Goal: Task Accomplishment & Management: Use online tool/utility

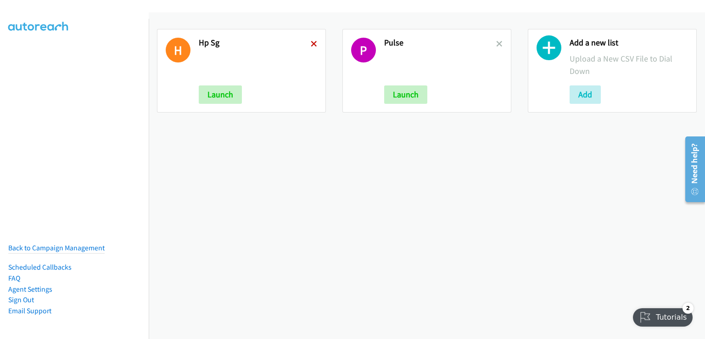
click at [311, 41] on icon at bounding box center [314, 44] width 6 height 6
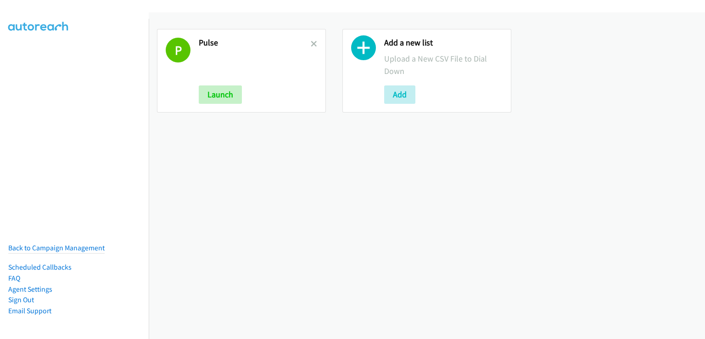
click at [311, 41] on icon at bounding box center [314, 44] width 6 height 6
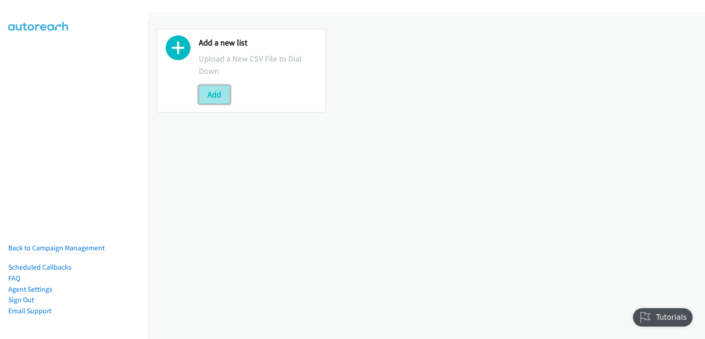
click at [225, 95] on button "Add" at bounding box center [214, 94] width 31 height 18
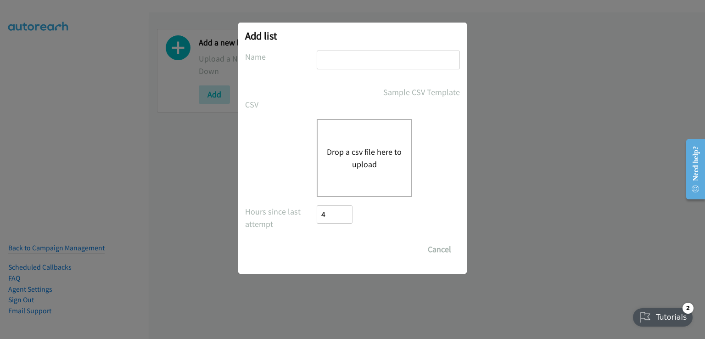
click at [373, 135] on div "Drop a csv file here to upload" at bounding box center [365, 158] width 96 height 78
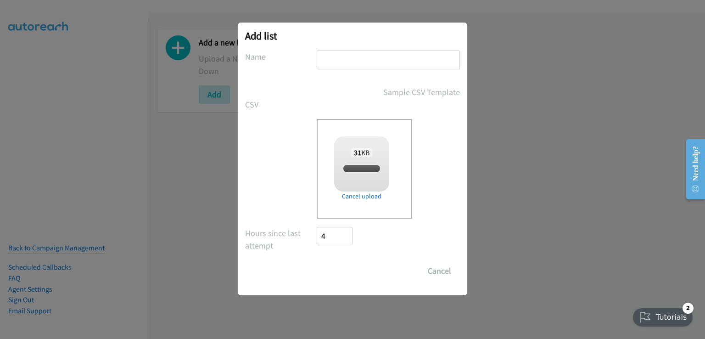
checkbox input "true"
click at [342, 54] on input "text" at bounding box center [388, 60] width 143 height 19
type input "hp"
click at [346, 267] on input "Save List" at bounding box center [341, 271] width 48 height 18
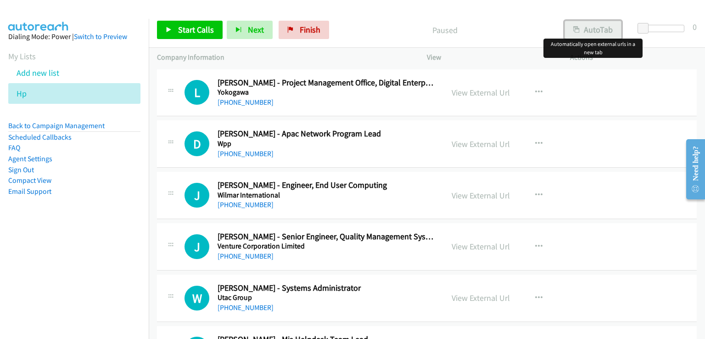
click at [590, 31] on button "AutoTab" at bounding box center [593, 30] width 57 height 18
click at [202, 26] on span "Start Calls" at bounding box center [196, 29] width 36 height 11
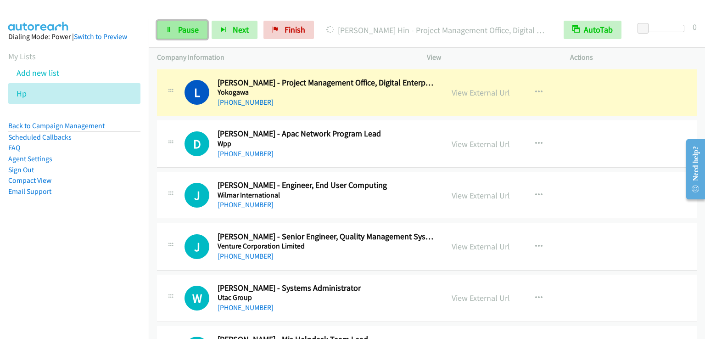
click at [191, 37] on link "Pause" at bounding box center [182, 30] width 51 height 18
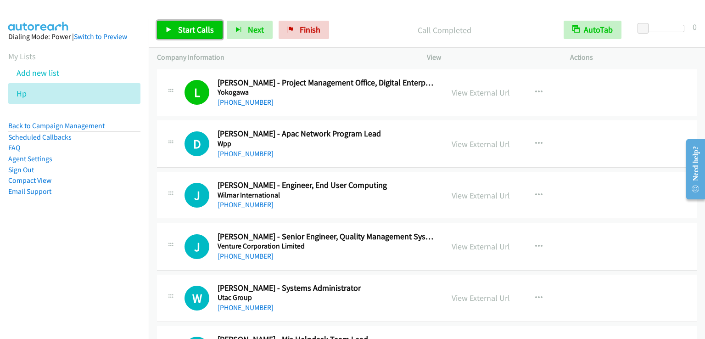
click at [200, 36] on link "Start Calls" at bounding box center [190, 30] width 66 height 18
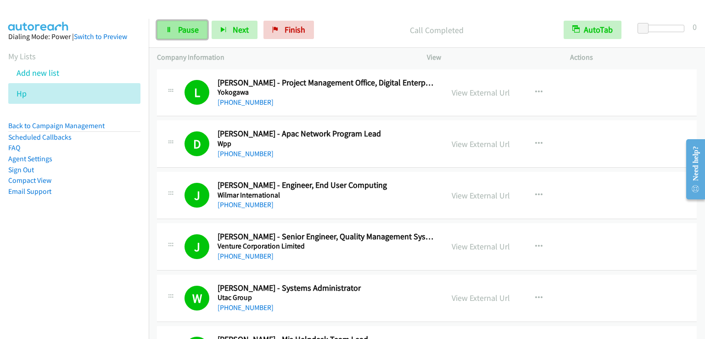
click at [191, 32] on span "Pause" at bounding box center [188, 29] width 21 height 11
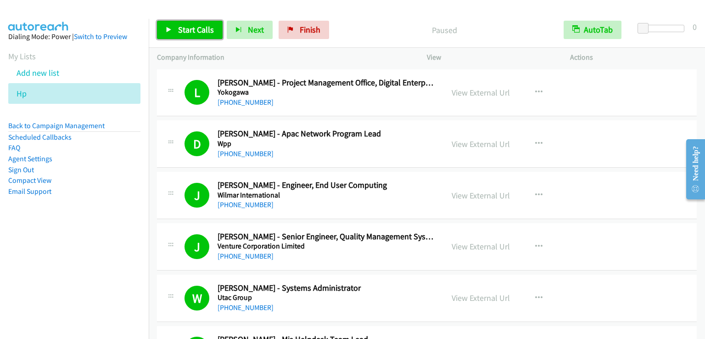
click at [191, 31] on span "Start Calls" at bounding box center [196, 29] width 36 height 11
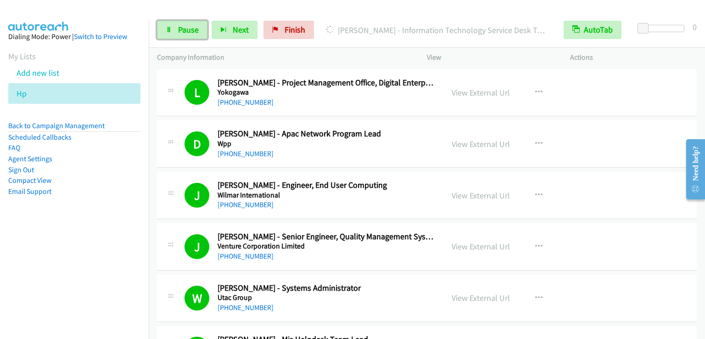
drag, startPoint x: 186, startPoint y: 30, endPoint x: 169, endPoint y: 0, distance: 34.3
click at [186, 30] on span "Pause" at bounding box center [188, 29] width 21 height 11
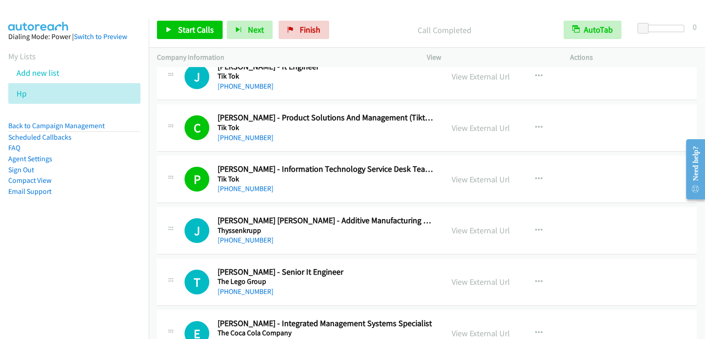
scroll to position [505, 0]
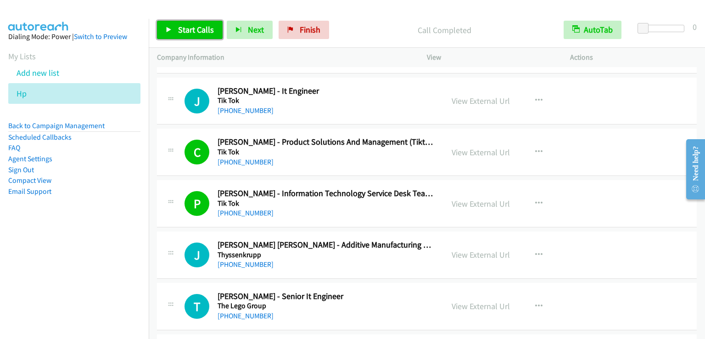
click at [195, 30] on span "Start Calls" at bounding box center [196, 29] width 36 height 11
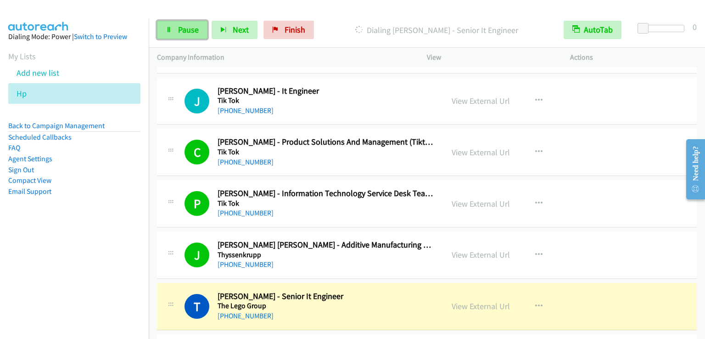
click at [179, 32] on span "Pause" at bounding box center [188, 29] width 21 height 11
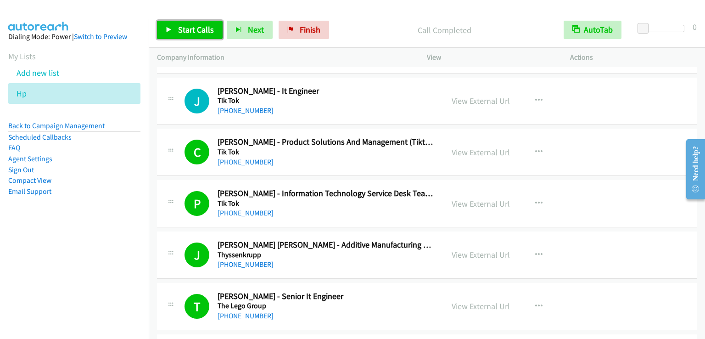
click at [198, 30] on span "Start Calls" at bounding box center [196, 29] width 36 height 11
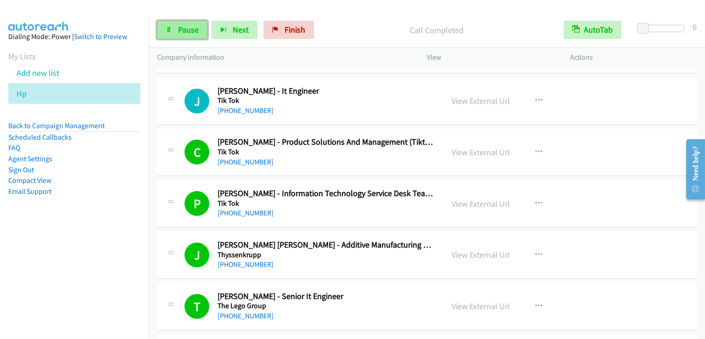
click at [166, 32] on icon at bounding box center [169, 30] width 6 height 6
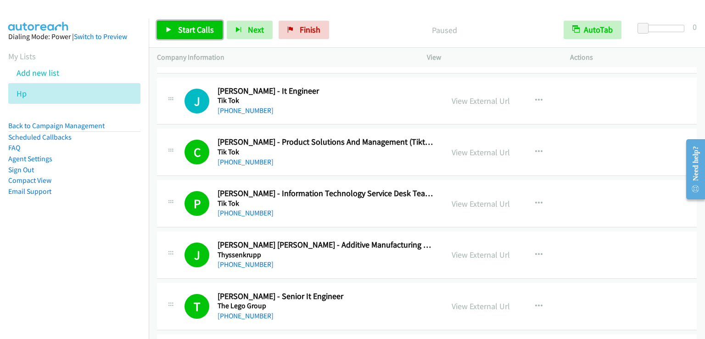
click at [166, 32] on icon at bounding box center [169, 30] width 6 height 6
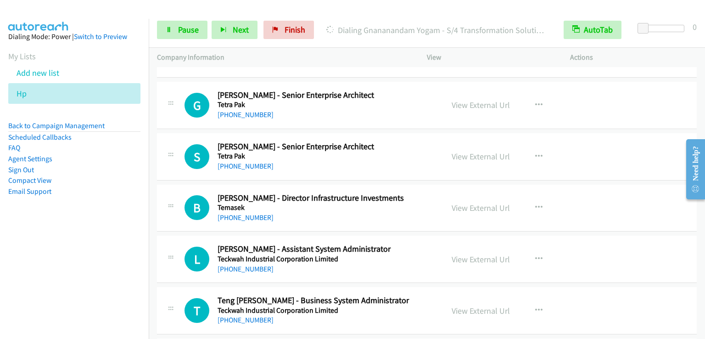
scroll to position [964, 0]
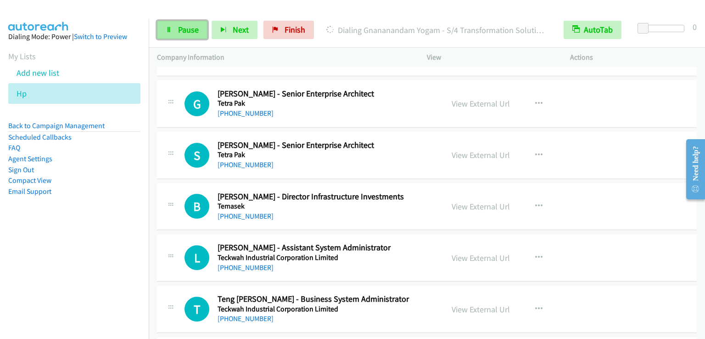
click at [189, 34] on span "Pause" at bounding box center [188, 29] width 21 height 11
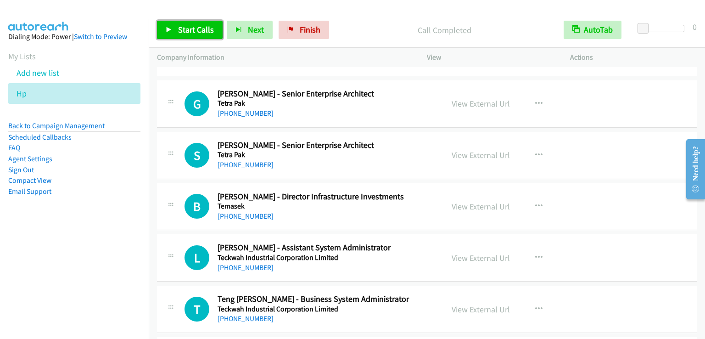
click at [174, 26] on link "Start Calls" at bounding box center [190, 30] width 66 height 18
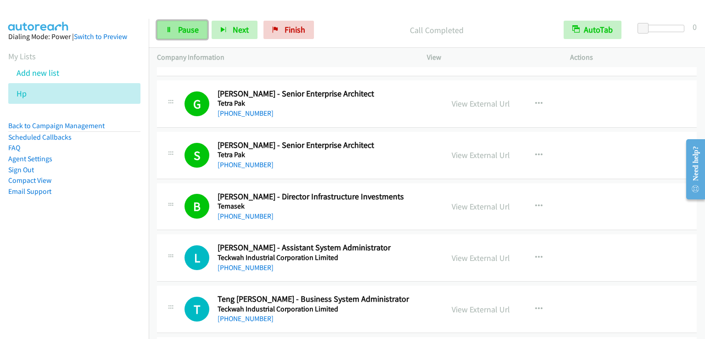
click at [189, 30] on span "Pause" at bounding box center [188, 29] width 21 height 11
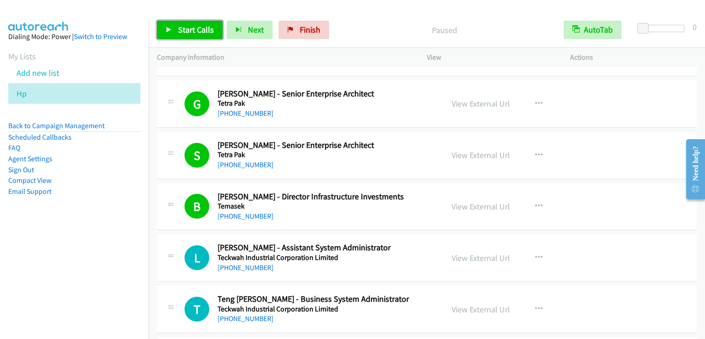
click at [189, 32] on span "Start Calls" at bounding box center [196, 29] width 36 height 11
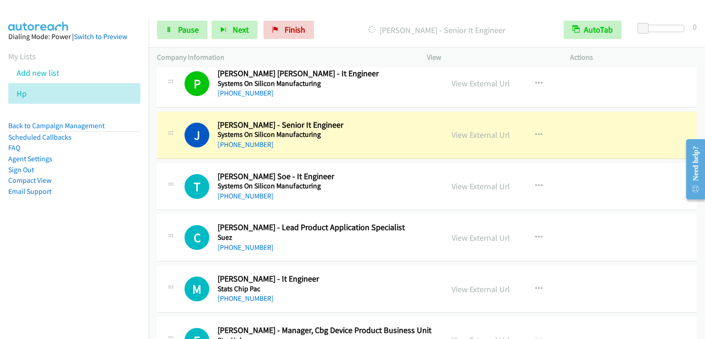
scroll to position [1240, 0]
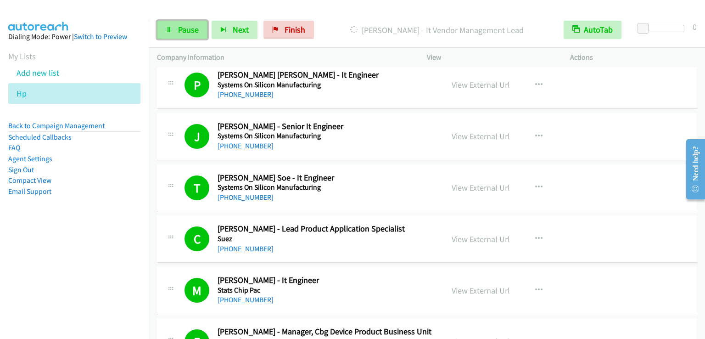
click at [175, 30] on link "Pause" at bounding box center [182, 30] width 51 height 18
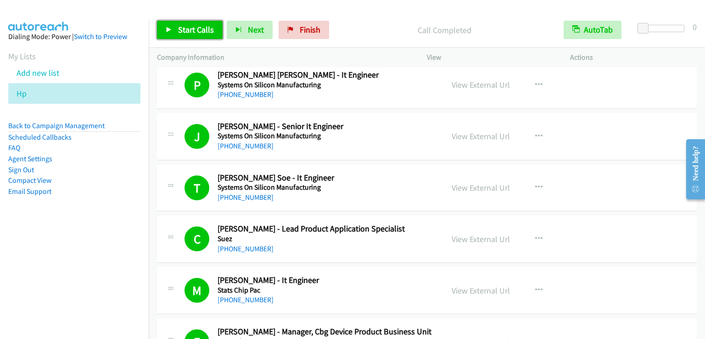
click at [185, 31] on span "Start Calls" at bounding box center [196, 29] width 36 height 11
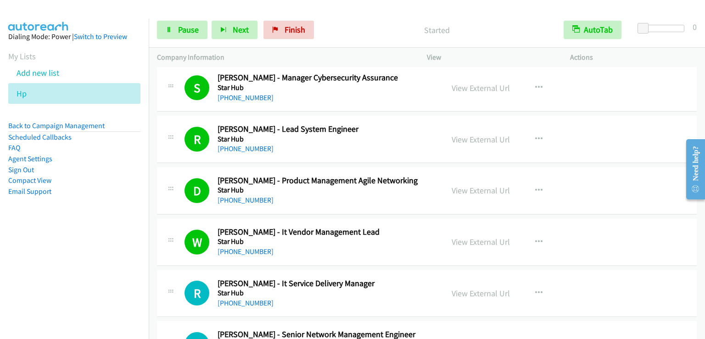
scroll to position [1837, 0]
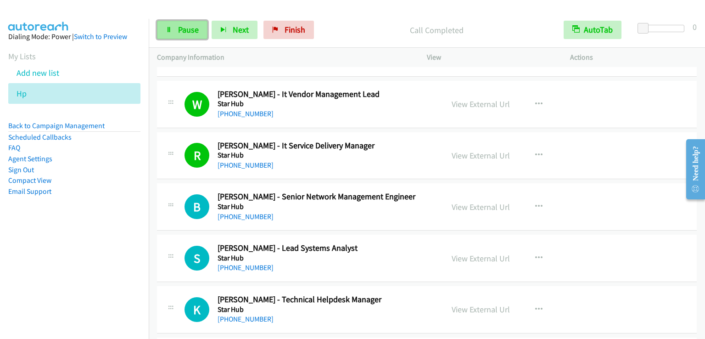
click at [193, 23] on link "Pause" at bounding box center [182, 30] width 51 height 18
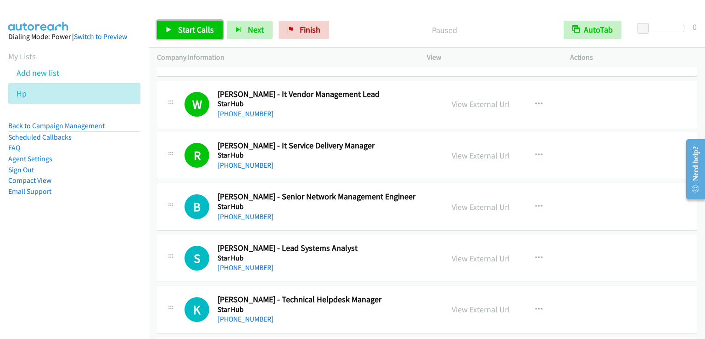
click at [193, 23] on link "Start Calls" at bounding box center [190, 30] width 66 height 18
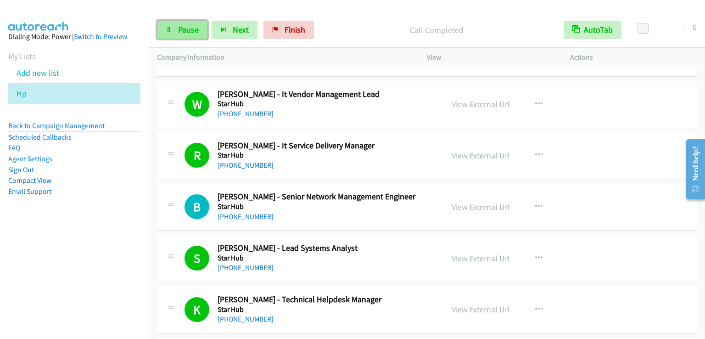
click at [187, 28] on span "Pause" at bounding box center [188, 29] width 21 height 11
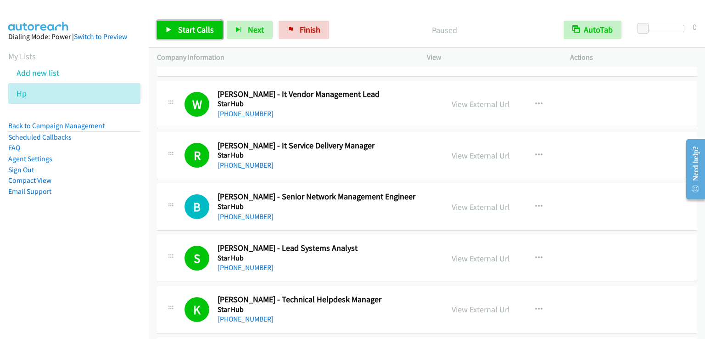
click at [187, 28] on span "Start Calls" at bounding box center [196, 29] width 36 height 11
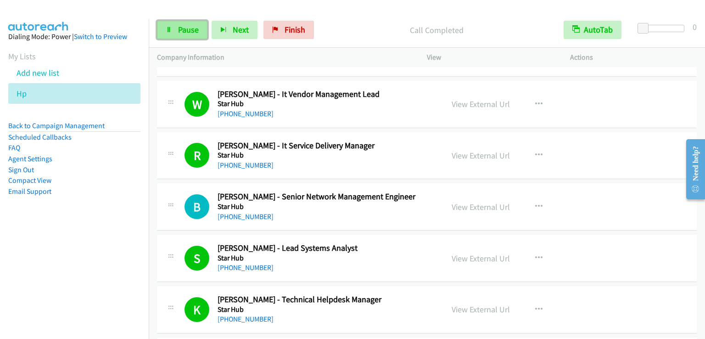
click at [195, 27] on span "Pause" at bounding box center [188, 29] width 21 height 11
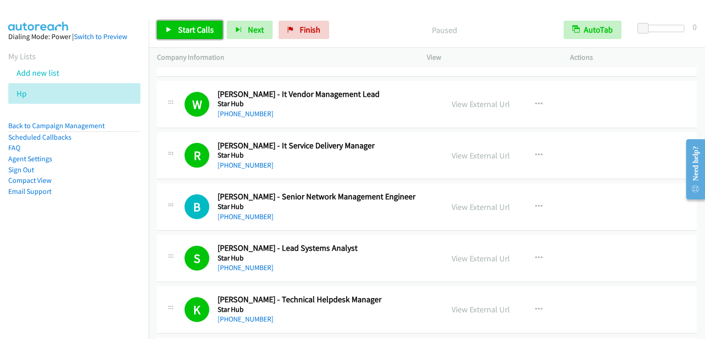
click at [195, 27] on span "Start Calls" at bounding box center [196, 29] width 36 height 11
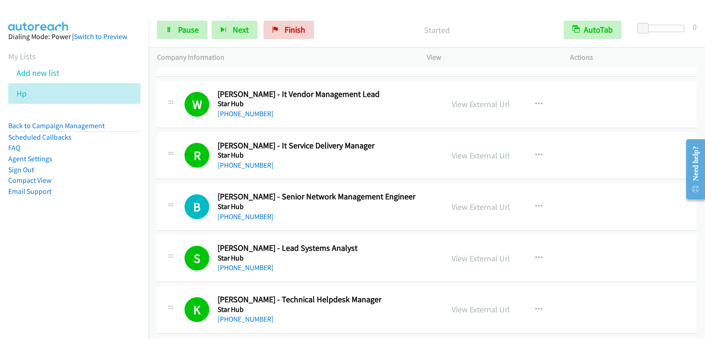
click at [368, 23] on div "Started" at bounding box center [436, 30] width 237 height 18
click at [188, 30] on span "Pause" at bounding box center [188, 29] width 21 height 11
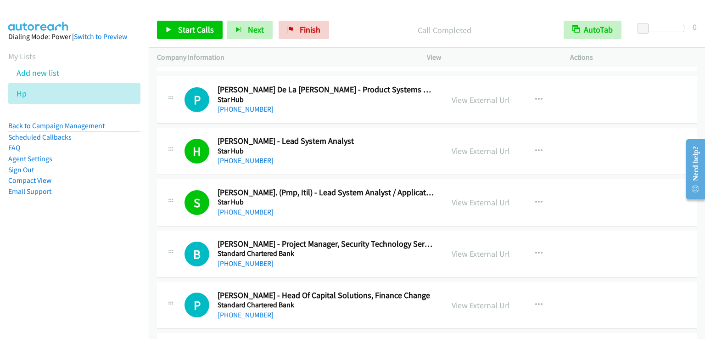
scroll to position [2250, 0]
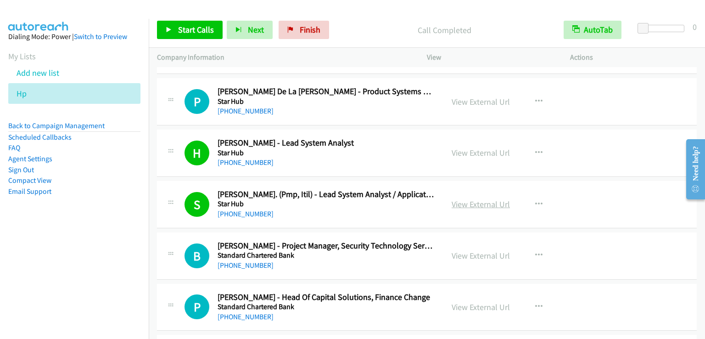
click at [491, 199] on link "View External Url" at bounding box center [481, 204] width 58 height 11
click at [178, 28] on span "Start Calls" at bounding box center [196, 29] width 36 height 11
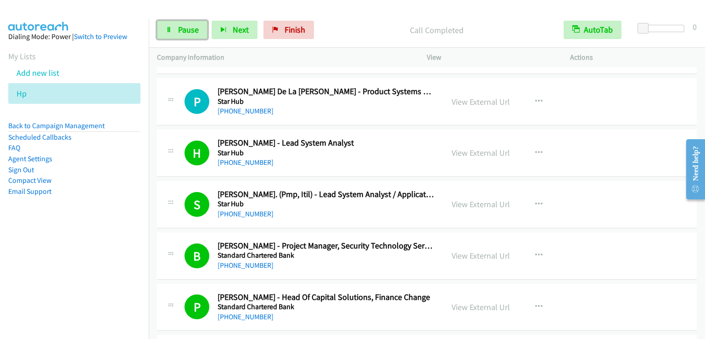
click at [186, 23] on link "Pause" at bounding box center [182, 30] width 51 height 18
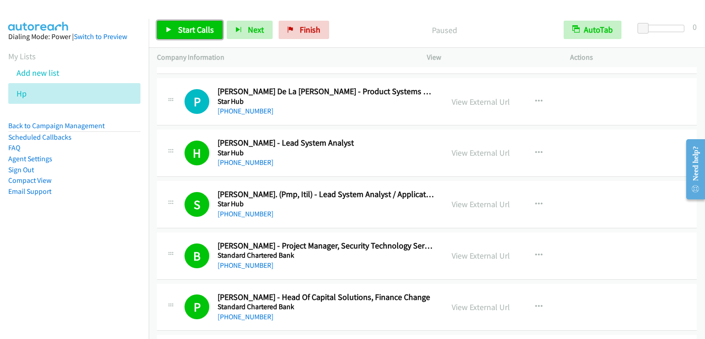
click at [184, 28] on span "Start Calls" at bounding box center [196, 29] width 36 height 11
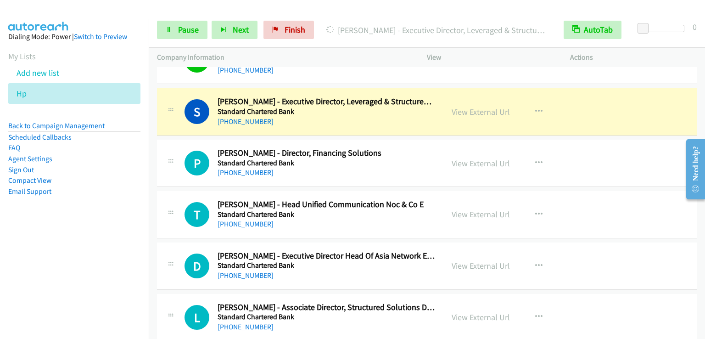
scroll to position [2743, 0]
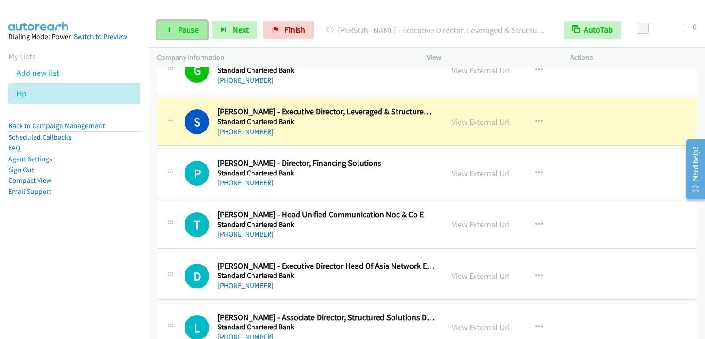
click at [176, 31] on link "Pause" at bounding box center [182, 30] width 51 height 18
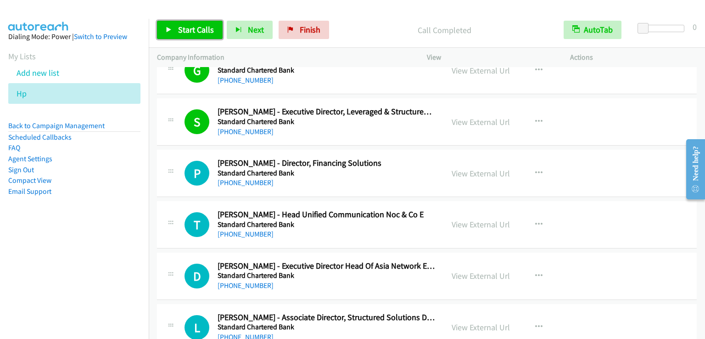
click at [199, 32] on span "Start Calls" at bounding box center [196, 29] width 36 height 11
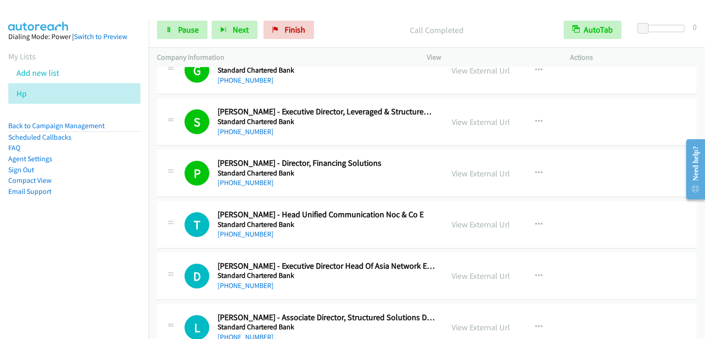
click at [179, 19] on div "Start Calls Pause Next Finish Call Completed AutoTab AutoTab 0" at bounding box center [427, 29] width 557 height 35
click at [184, 27] on span "Pause" at bounding box center [188, 29] width 21 height 11
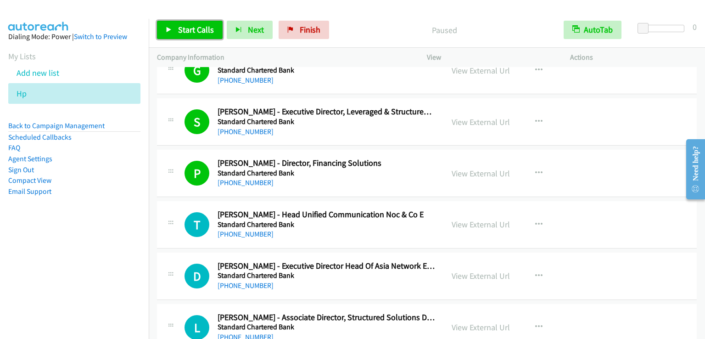
click at [187, 33] on span "Start Calls" at bounding box center [196, 29] width 36 height 11
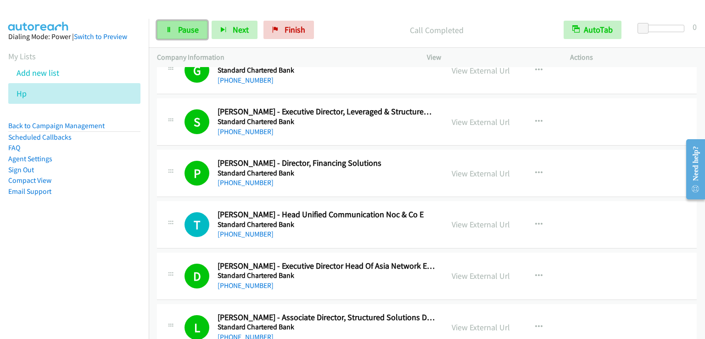
click at [196, 34] on span "Pause" at bounding box center [188, 29] width 21 height 11
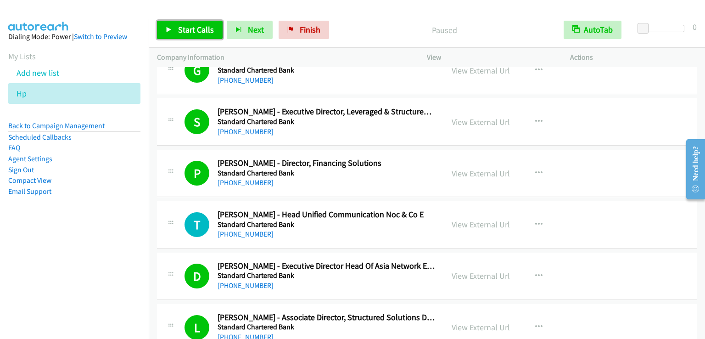
click at [192, 30] on span "Start Calls" at bounding box center [196, 29] width 36 height 11
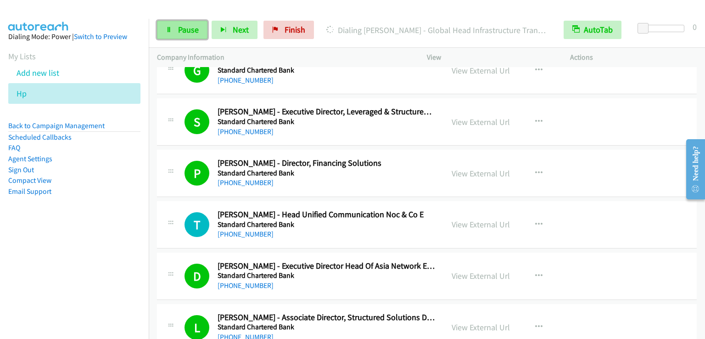
click at [186, 28] on span "Pause" at bounding box center [188, 29] width 21 height 11
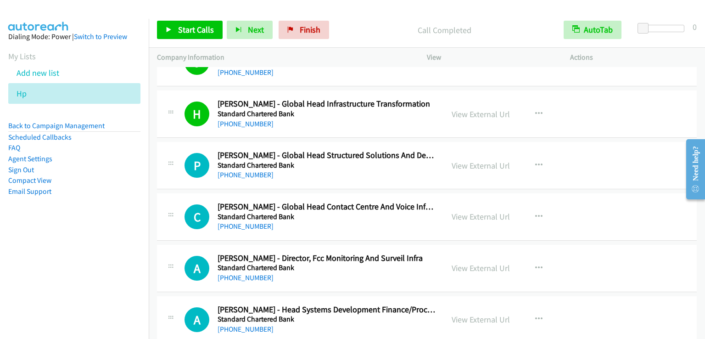
scroll to position [3570, 0]
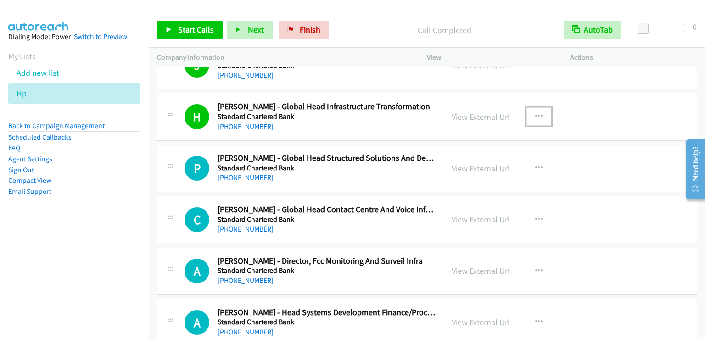
click at [531, 108] on button "button" at bounding box center [539, 116] width 25 height 18
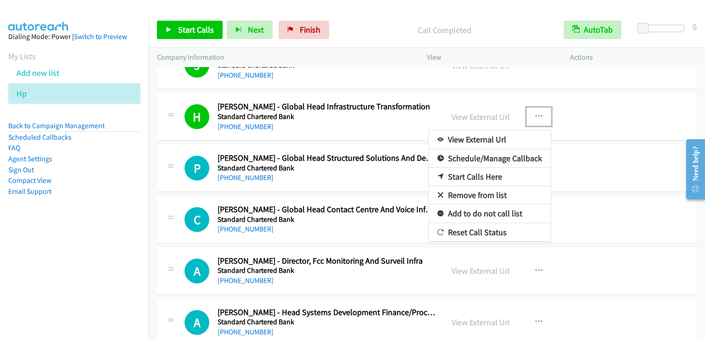
click at [480, 207] on link "Add to do not call list" at bounding box center [490, 213] width 122 height 18
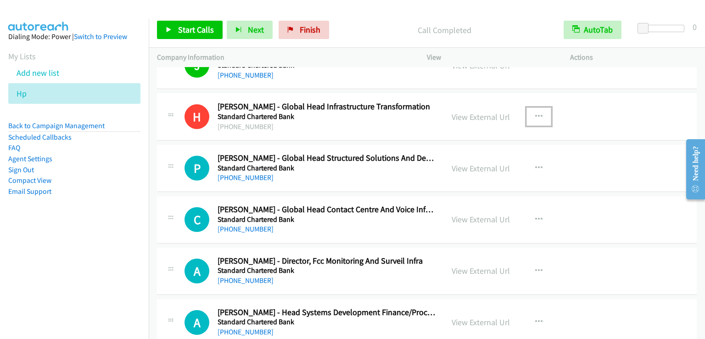
click at [535, 113] on icon "button" at bounding box center [538, 116] width 7 height 7
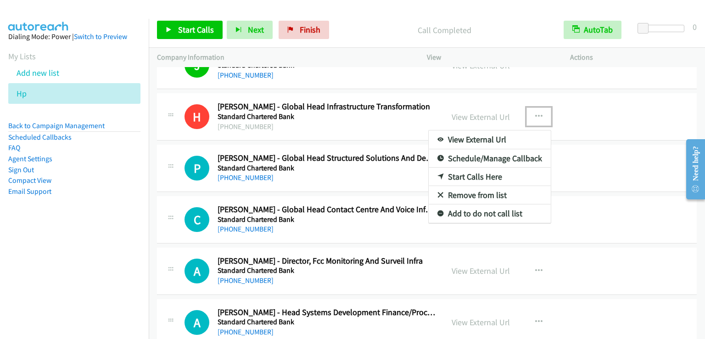
click at [483, 205] on link "Add to do not call list" at bounding box center [490, 213] width 122 height 18
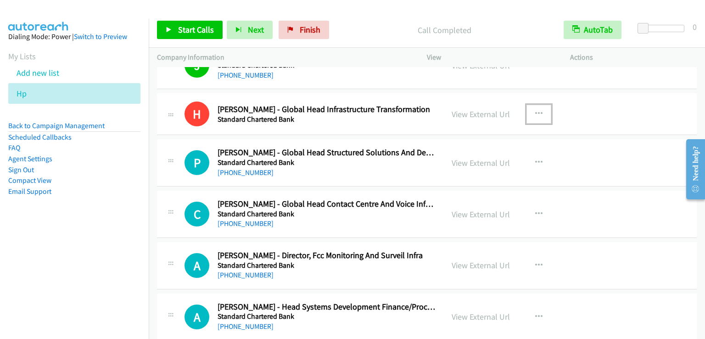
click at [542, 105] on button "button" at bounding box center [539, 114] width 25 height 18
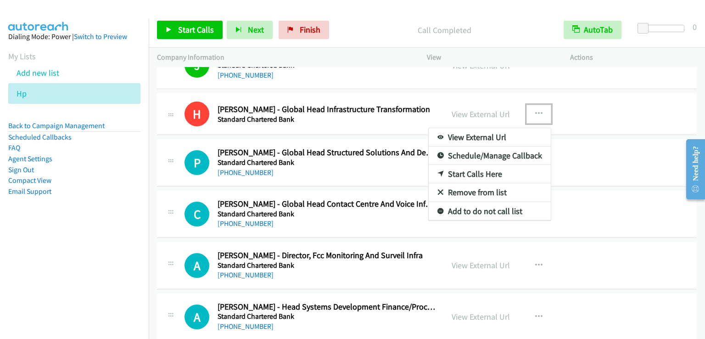
click at [471, 202] on link "Add to do not call list" at bounding box center [490, 211] width 122 height 18
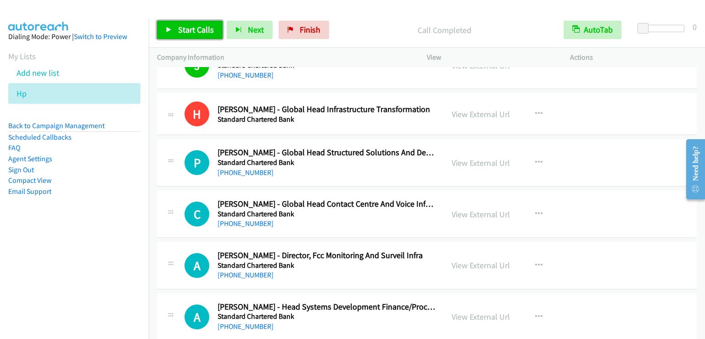
click at [203, 29] on span "Start Calls" at bounding box center [196, 29] width 36 height 11
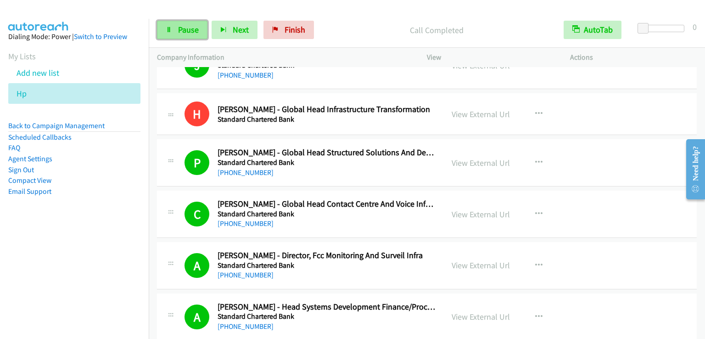
click at [173, 28] on link "Pause" at bounding box center [182, 30] width 51 height 18
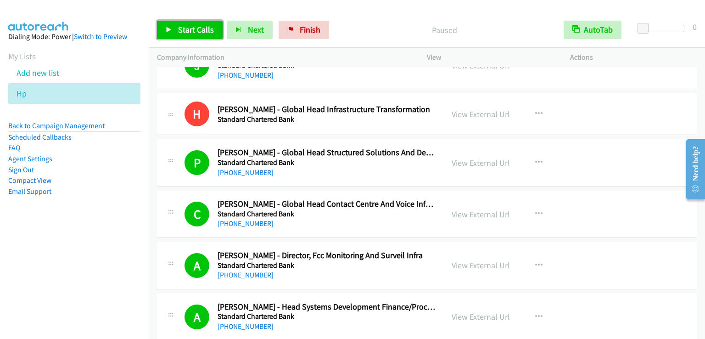
click at [173, 28] on link "Start Calls" at bounding box center [190, 30] width 66 height 18
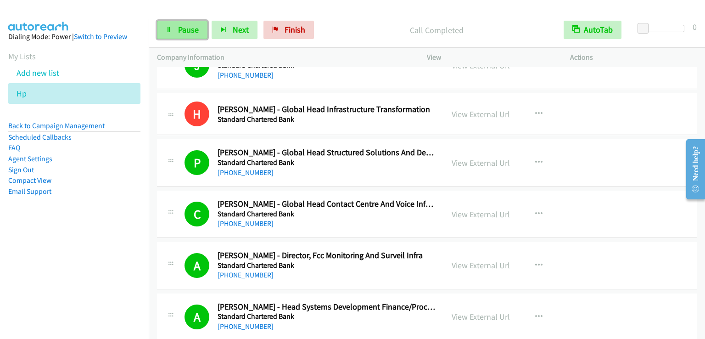
click at [190, 27] on span "Pause" at bounding box center [188, 29] width 21 height 11
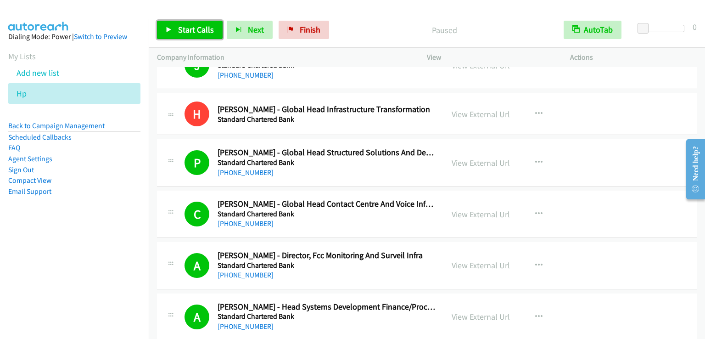
click at [190, 27] on span "Start Calls" at bounding box center [196, 29] width 36 height 11
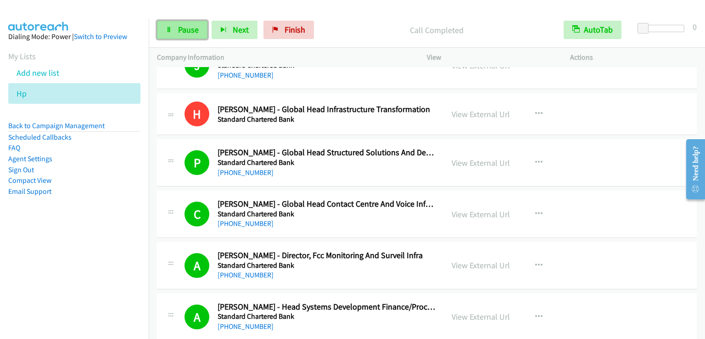
click at [178, 28] on span "Pause" at bounding box center [188, 29] width 21 height 11
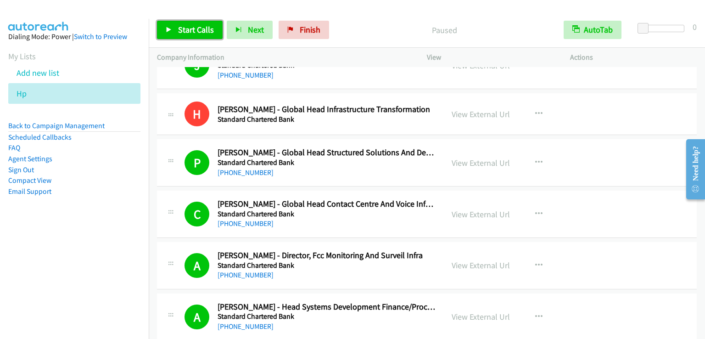
click at [178, 28] on span "Start Calls" at bounding box center [196, 29] width 36 height 11
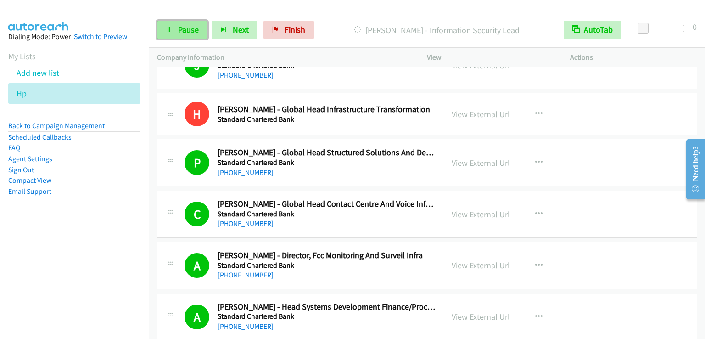
click at [180, 31] on span "Pause" at bounding box center [188, 29] width 21 height 11
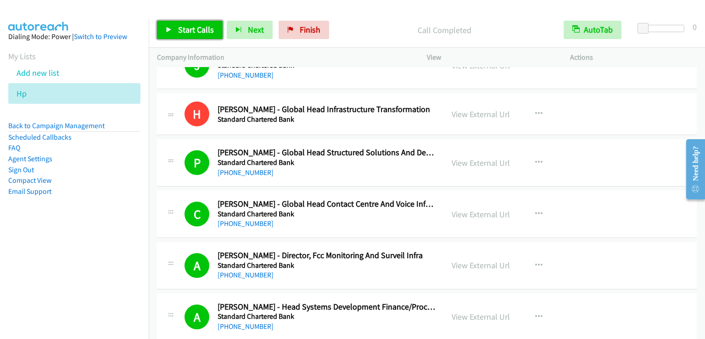
click at [201, 34] on span "Start Calls" at bounding box center [196, 29] width 36 height 11
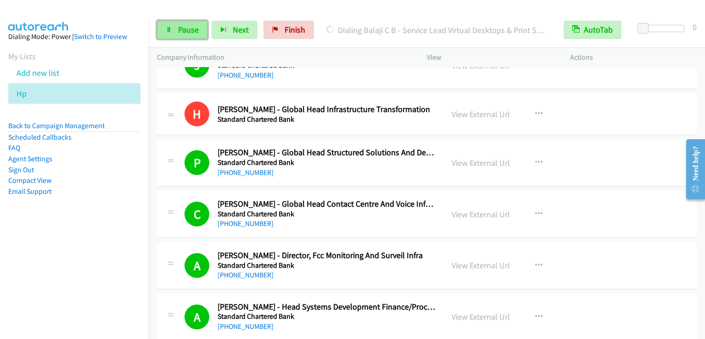
click at [188, 31] on span "Pause" at bounding box center [188, 29] width 21 height 11
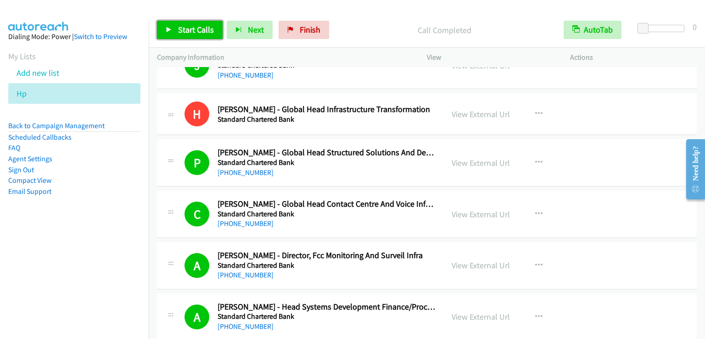
click at [209, 26] on span "Start Calls" at bounding box center [196, 29] width 36 height 11
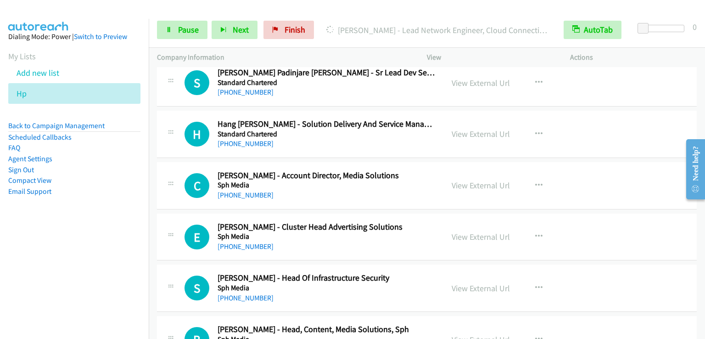
scroll to position [6995, 0]
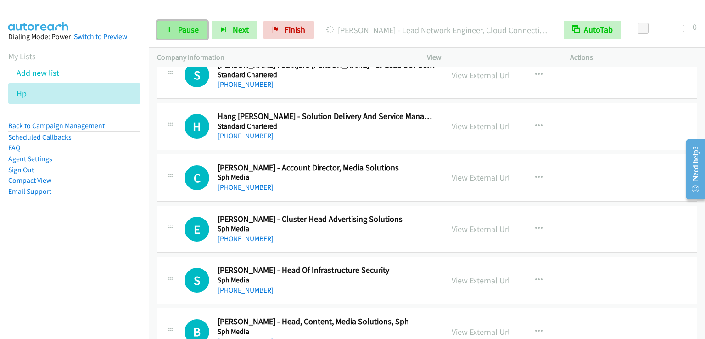
drag, startPoint x: 192, startPoint y: 28, endPoint x: 191, endPoint y: 23, distance: 5.1
click at [191, 28] on span "Pause" at bounding box center [188, 29] width 21 height 11
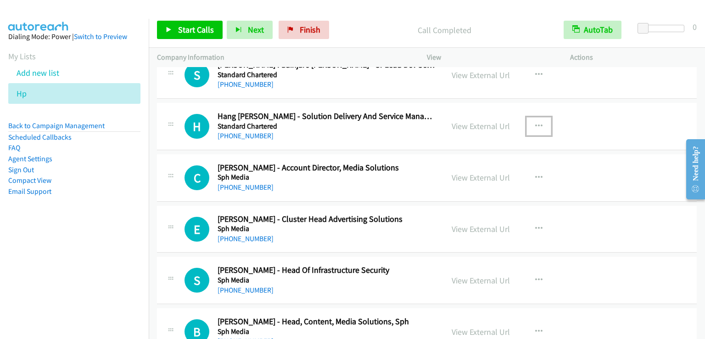
click at [535, 123] on icon "button" at bounding box center [538, 126] width 7 height 7
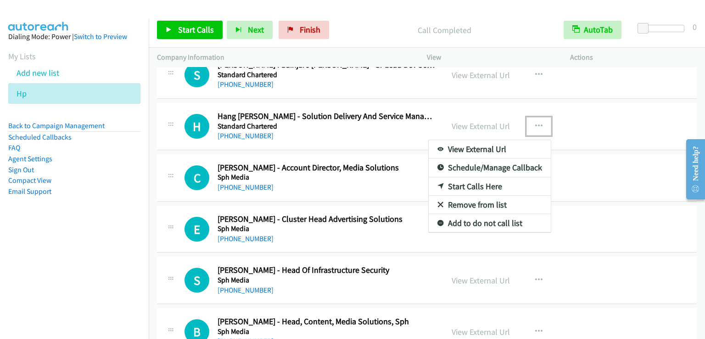
drag, startPoint x: 475, startPoint y: 172, endPoint x: 509, endPoint y: 144, distance: 44.0
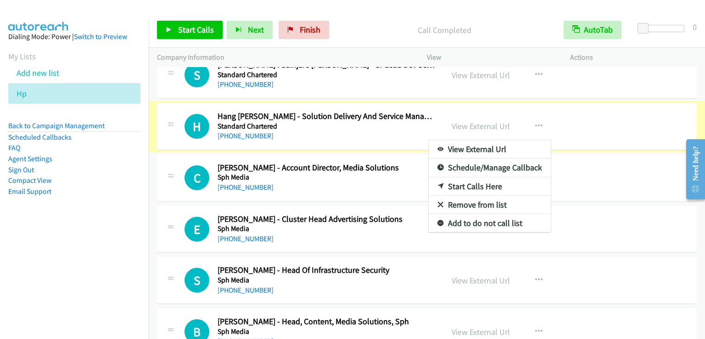
click at [535, 109] on div at bounding box center [352, 169] width 705 height 339
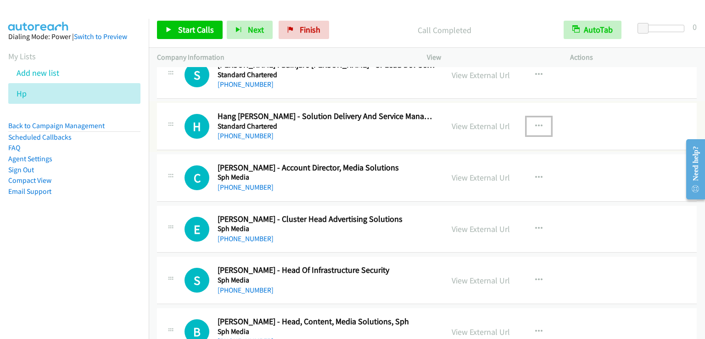
click at [535, 123] on icon "button" at bounding box center [538, 126] width 7 height 7
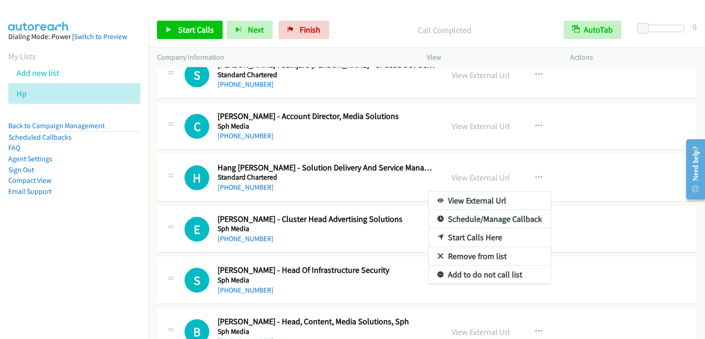
click at [185, 25] on div at bounding box center [352, 169] width 705 height 339
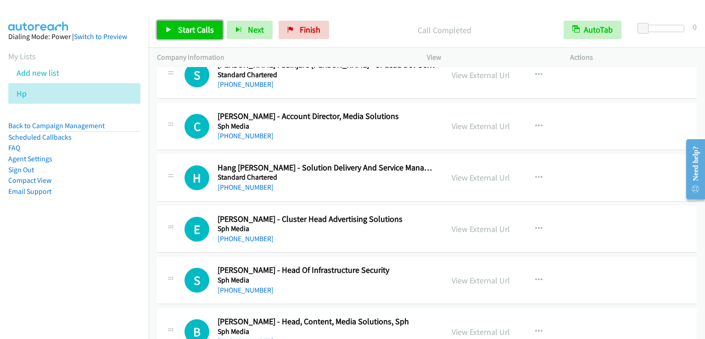
click at [191, 28] on span "Start Calls" at bounding box center [196, 29] width 36 height 11
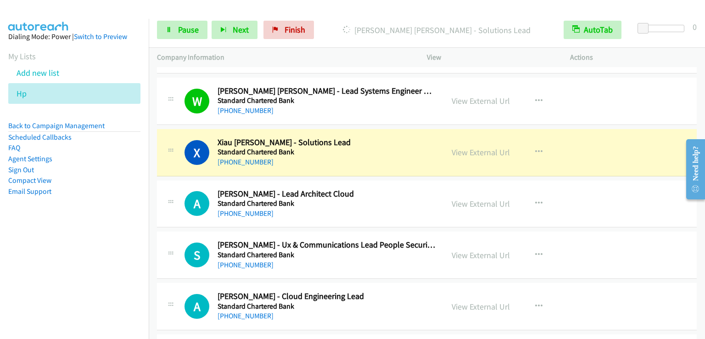
scroll to position [4883, 0]
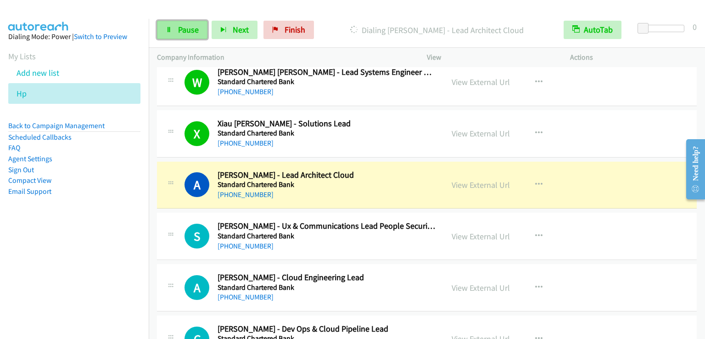
click at [180, 29] on span "Pause" at bounding box center [188, 29] width 21 height 11
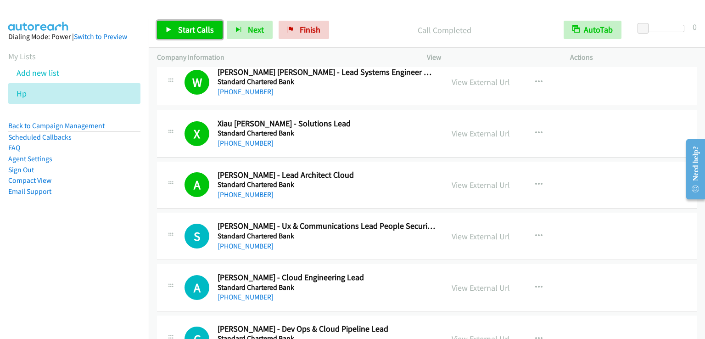
click at [186, 27] on span "Start Calls" at bounding box center [196, 29] width 36 height 11
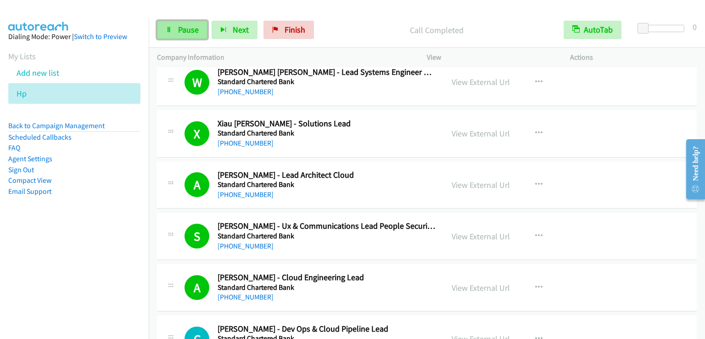
click at [191, 33] on span "Pause" at bounding box center [188, 29] width 21 height 11
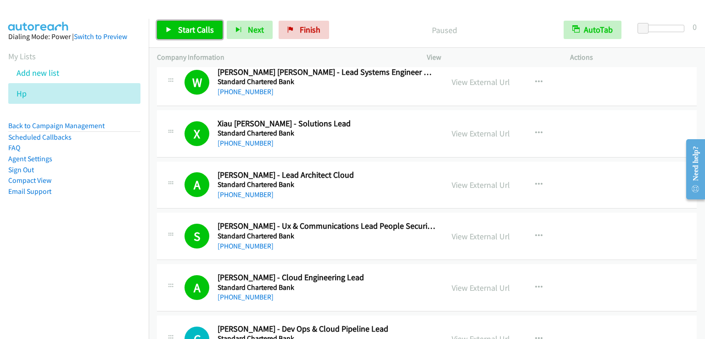
click at [191, 33] on span "Start Calls" at bounding box center [196, 29] width 36 height 11
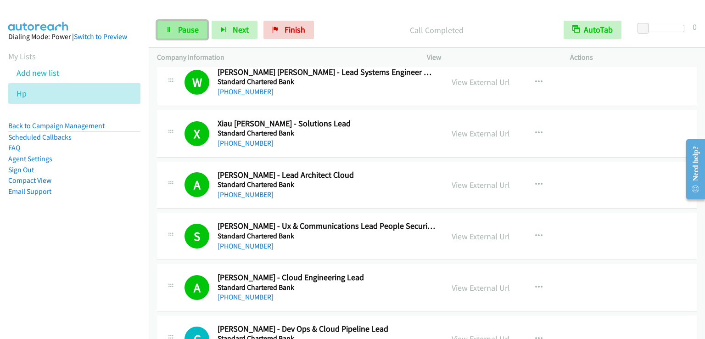
click at [184, 31] on span "Pause" at bounding box center [188, 29] width 21 height 11
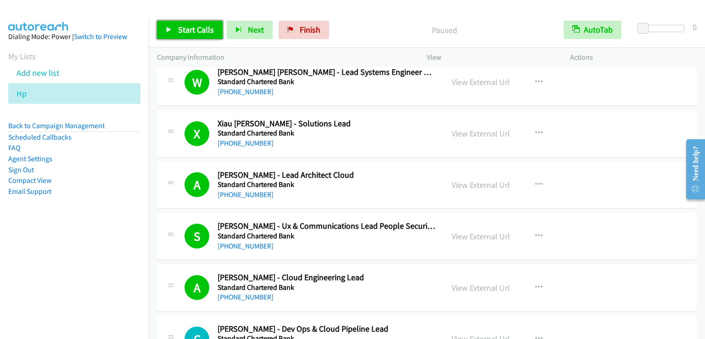
click at [184, 31] on span "Start Calls" at bounding box center [196, 29] width 36 height 11
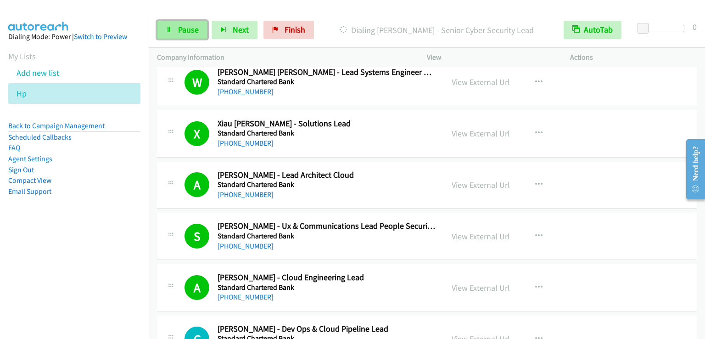
click at [173, 29] on link "Pause" at bounding box center [182, 30] width 51 height 18
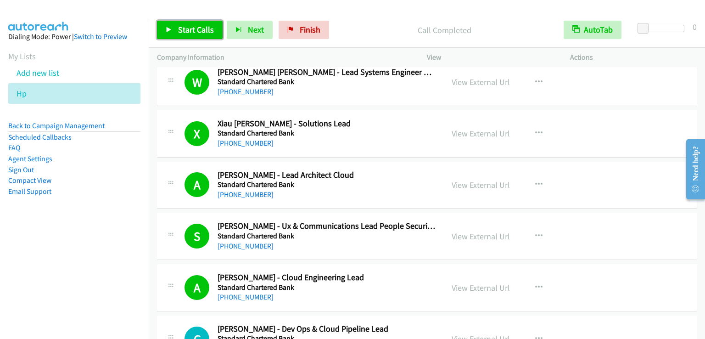
drag, startPoint x: 181, startPoint y: 28, endPoint x: 322, endPoint y: 166, distance: 196.5
click at [182, 28] on span "Start Calls" at bounding box center [196, 29] width 36 height 11
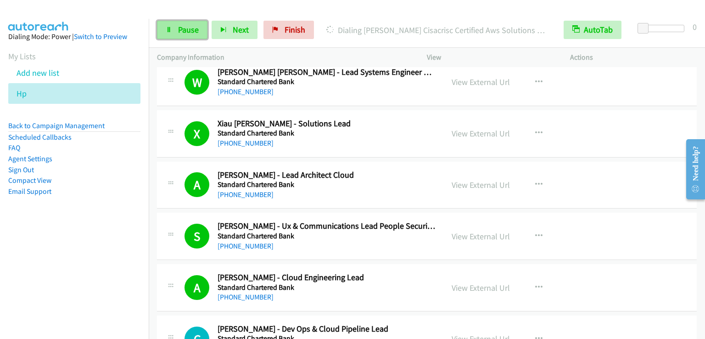
click at [182, 30] on span "Pause" at bounding box center [188, 29] width 21 height 11
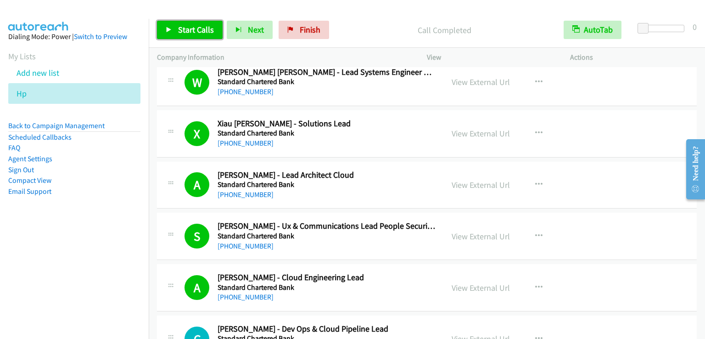
click at [199, 38] on link "Start Calls" at bounding box center [190, 30] width 66 height 18
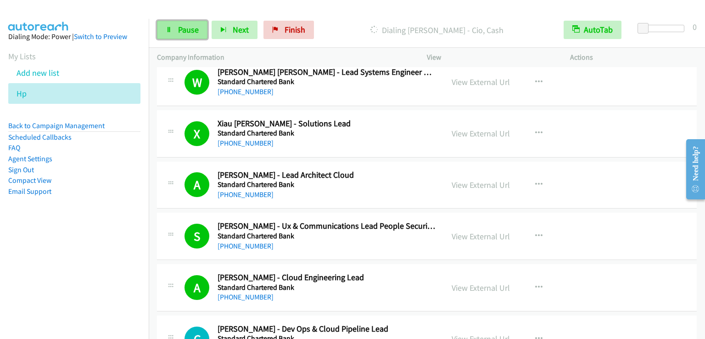
click at [186, 34] on span "Pause" at bounding box center [188, 29] width 21 height 11
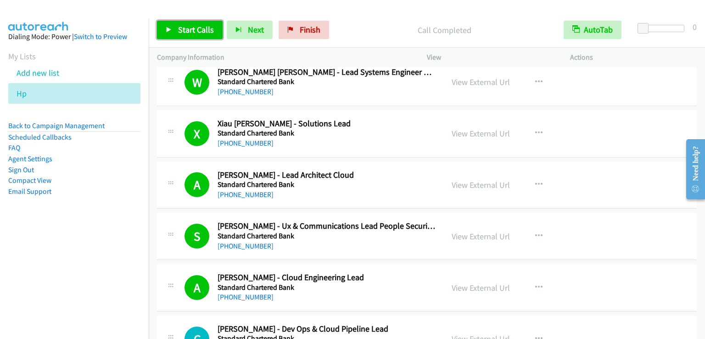
click at [178, 28] on span "Start Calls" at bounding box center [196, 29] width 36 height 11
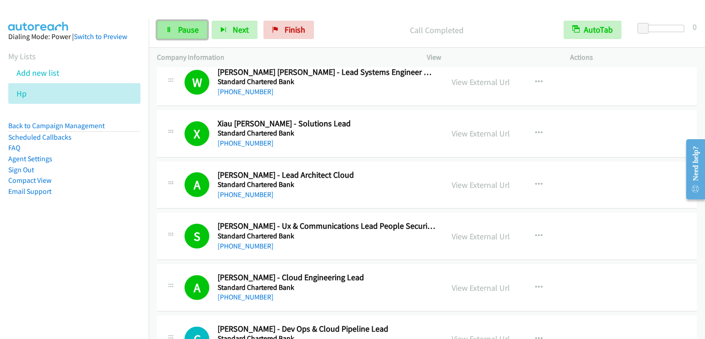
click at [195, 31] on span "Pause" at bounding box center [188, 29] width 21 height 11
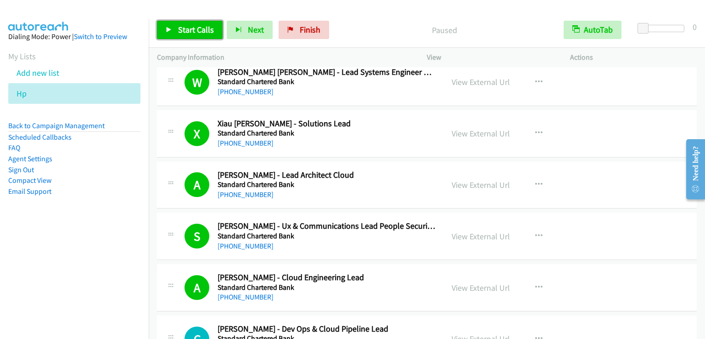
click at [205, 35] on link "Start Calls" at bounding box center [190, 30] width 66 height 18
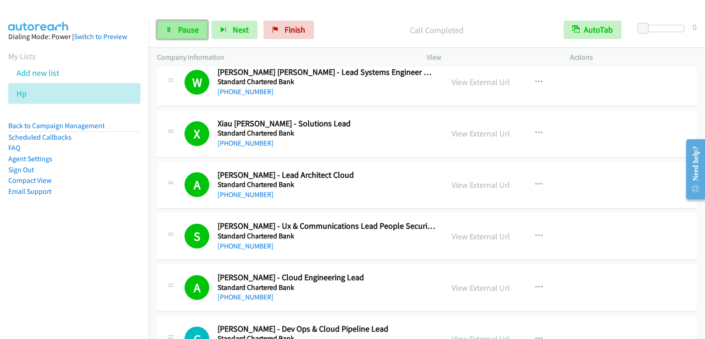
click at [185, 30] on span "Pause" at bounding box center [188, 29] width 21 height 11
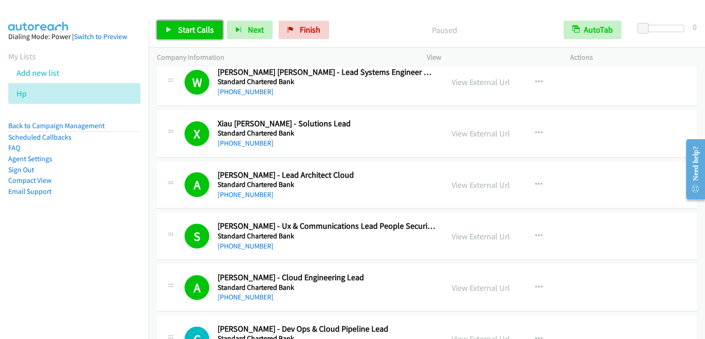
click at [185, 30] on span "Start Calls" at bounding box center [196, 29] width 36 height 11
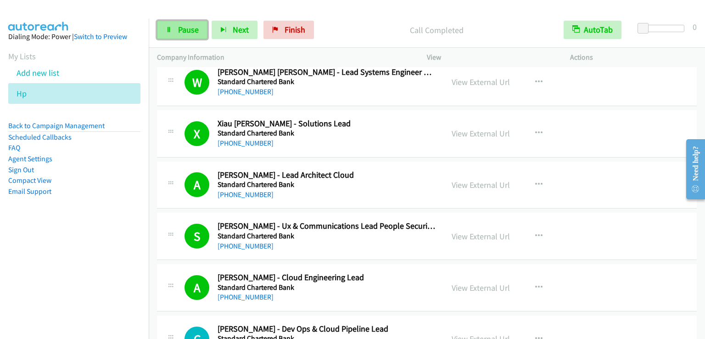
click at [186, 29] on span "Pause" at bounding box center [188, 29] width 21 height 11
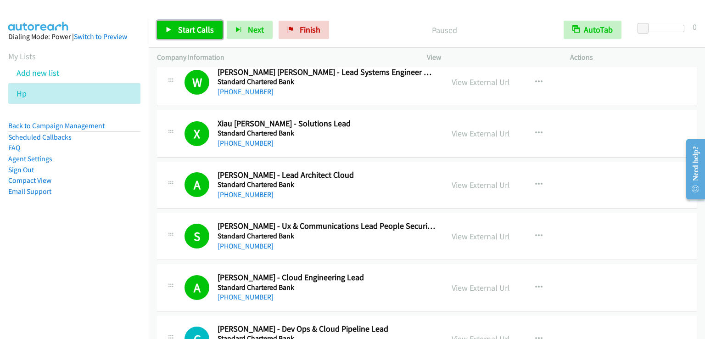
click at [186, 29] on span "Start Calls" at bounding box center [196, 29] width 36 height 11
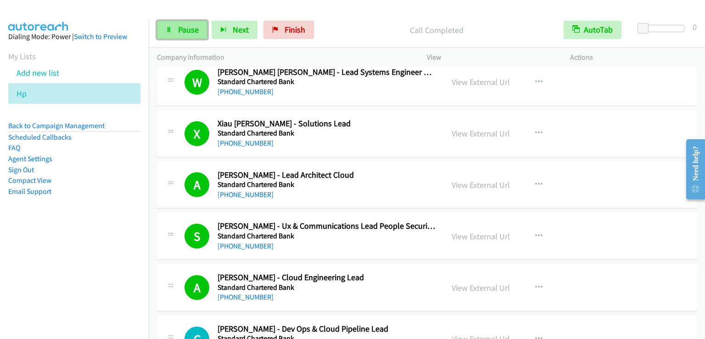
click at [190, 26] on span "Pause" at bounding box center [188, 29] width 21 height 11
click at [183, 34] on span "Start Calls" at bounding box center [174, 44] width 17 height 20
click at [186, 28] on span "Pause" at bounding box center [188, 29] width 21 height 11
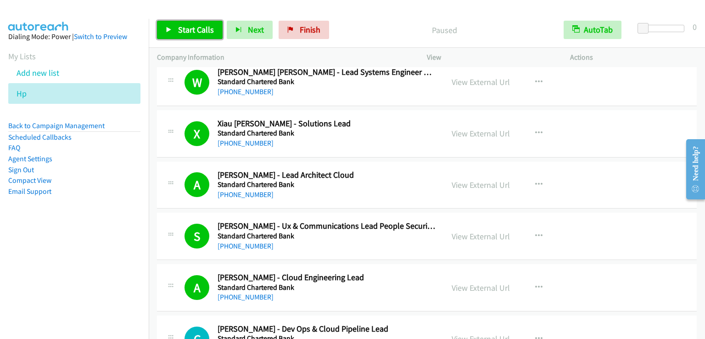
click at [186, 28] on span "Start Calls" at bounding box center [196, 29] width 36 height 11
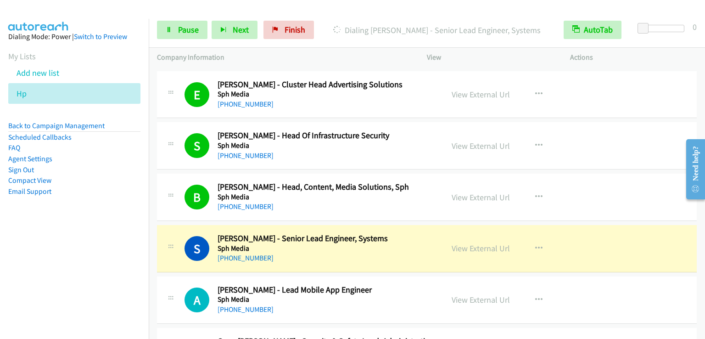
scroll to position [7133, 0]
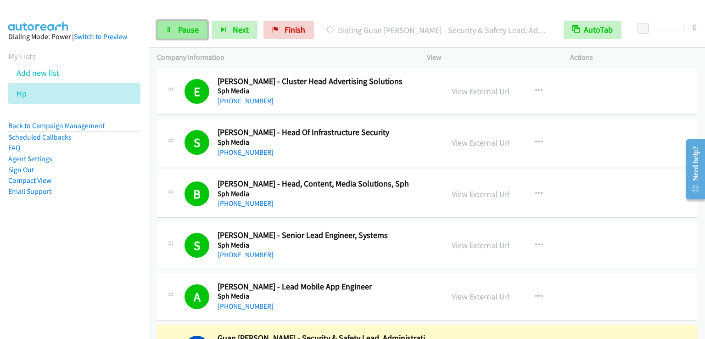
click at [178, 29] on span "Pause" at bounding box center [188, 29] width 21 height 11
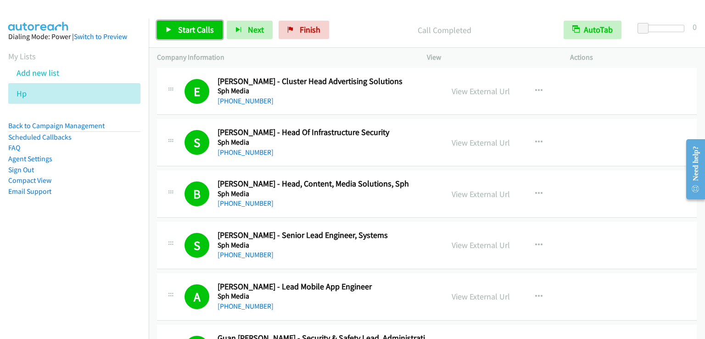
click at [186, 26] on span "Start Calls" at bounding box center [196, 29] width 36 height 11
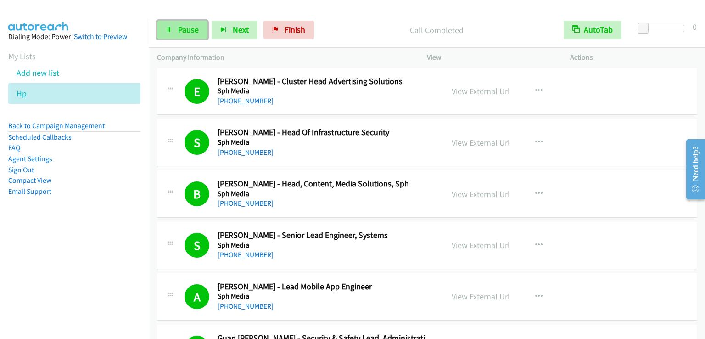
click at [187, 34] on span "Pause" at bounding box center [188, 29] width 21 height 11
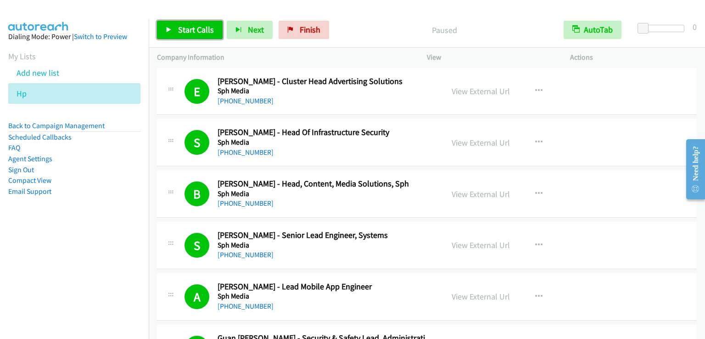
click at [187, 34] on span "Start Calls" at bounding box center [196, 29] width 36 height 11
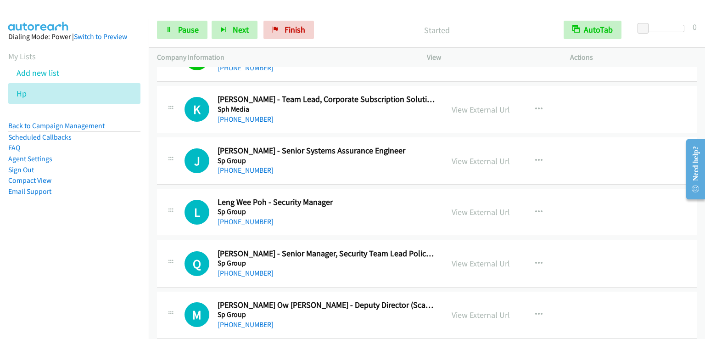
scroll to position [7363, 0]
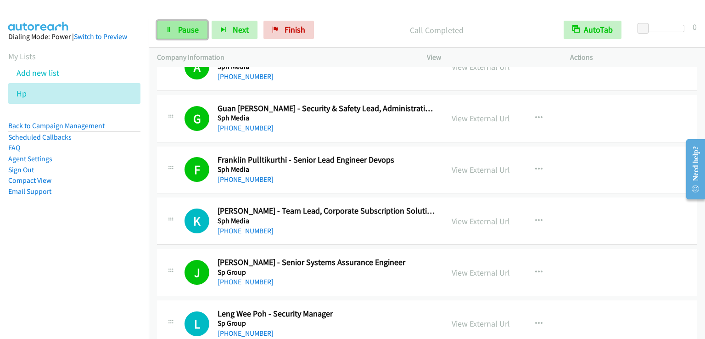
click at [193, 30] on span "Pause" at bounding box center [188, 29] width 21 height 11
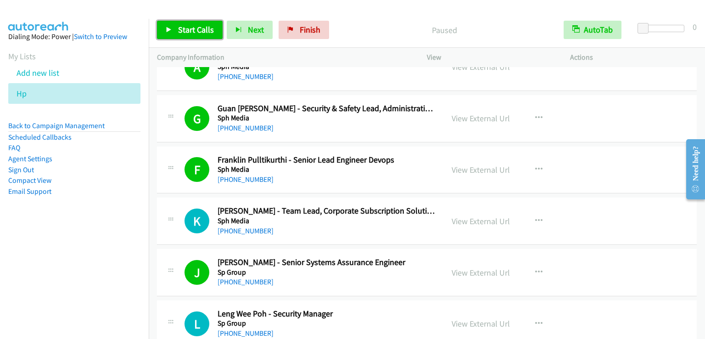
click at [193, 30] on span "Start Calls" at bounding box center [196, 29] width 36 height 11
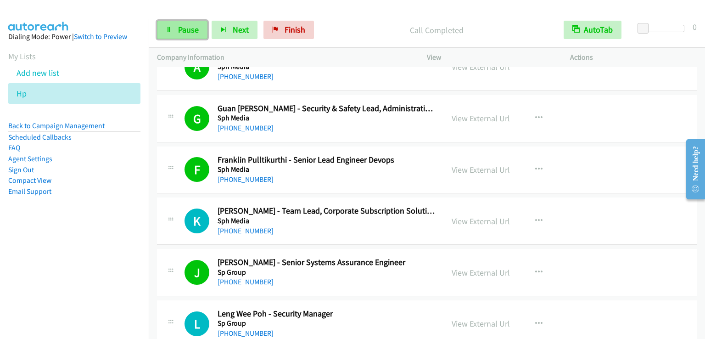
click at [176, 36] on link "Pause" at bounding box center [182, 30] width 51 height 18
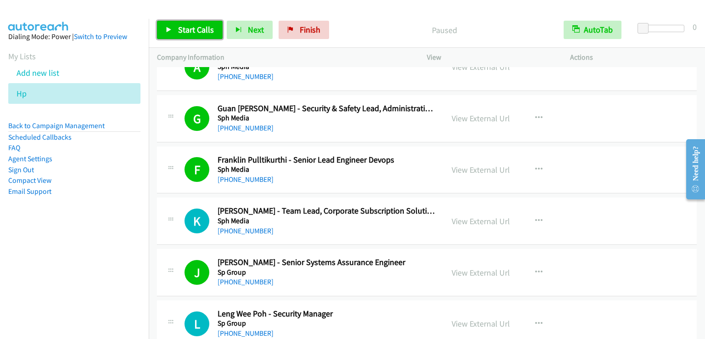
click at [176, 36] on link "Start Calls" at bounding box center [190, 30] width 66 height 18
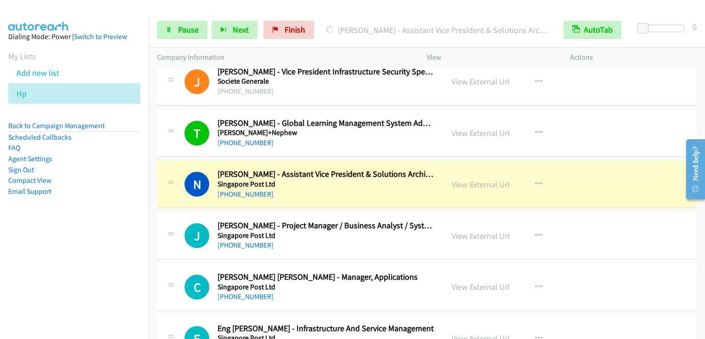
scroll to position [7914, 0]
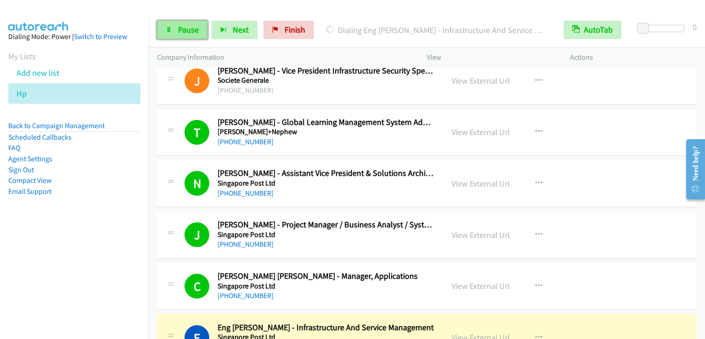
click at [192, 29] on span "Pause" at bounding box center [188, 29] width 21 height 11
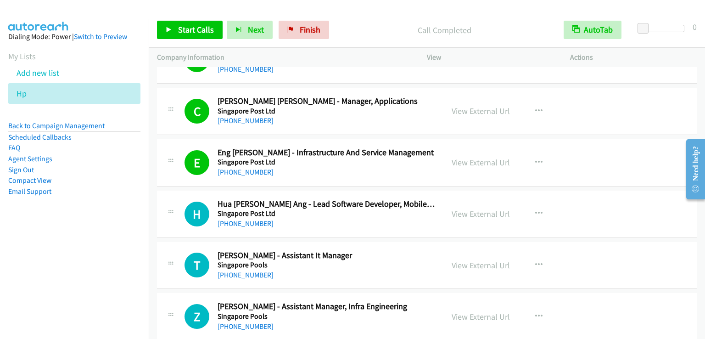
scroll to position [8098, 0]
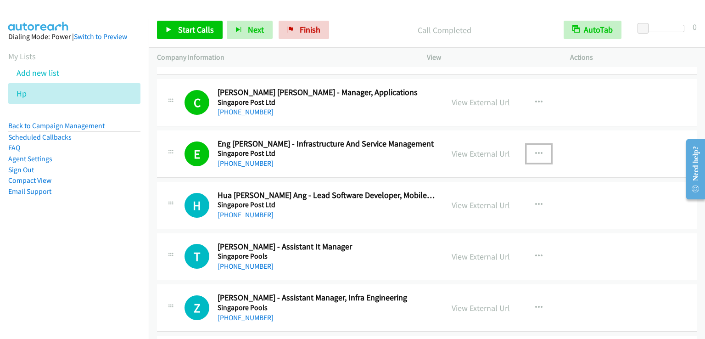
click at [541, 145] on button "button" at bounding box center [539, 154] width 25 height 18
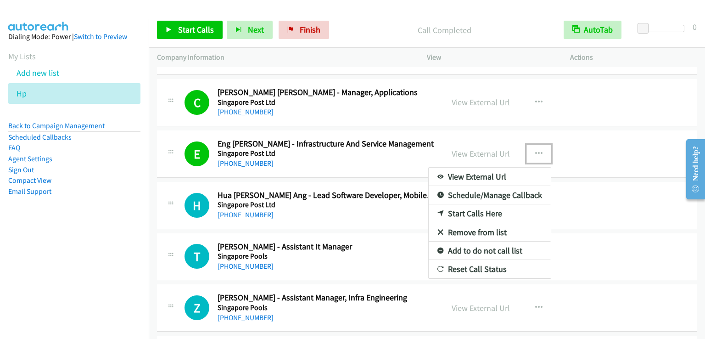
click at [494, 242] on link "Add to do not call list" at bounding box center [490, 251] width 122 height 18
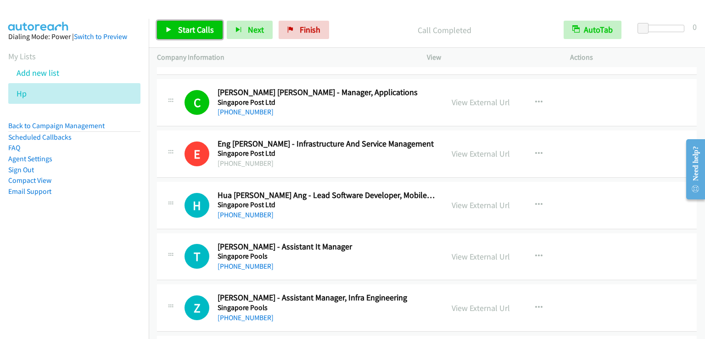
click at [178, 22] on link "Start Calls" at bounding box center [190, 30] width 66 height 18
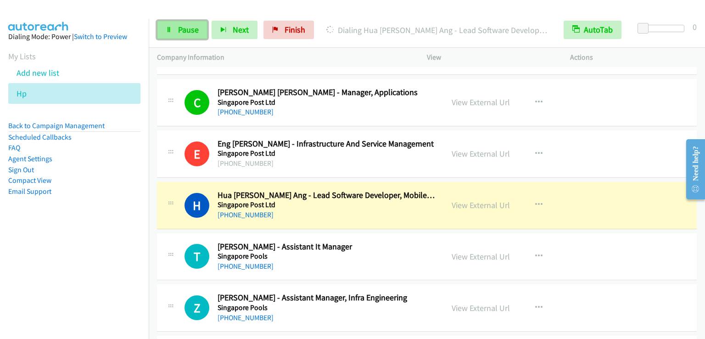
click at [178, 27] on span "Pause" at bounding box center [188, 29] width 21 height 11
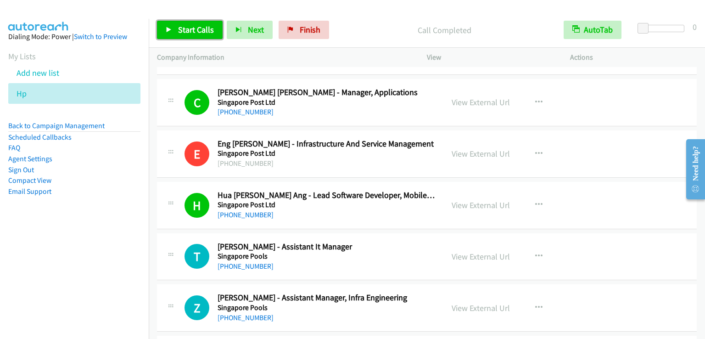
click at [189, 30] on span "Start Calls" at bounding box center [196, 29] width 36 height 11
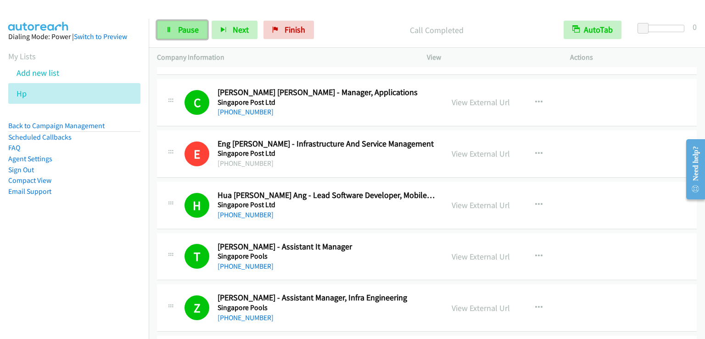
click at [184, 25] on span "Pause" at bounding box center [188, 29] width 21 height 11
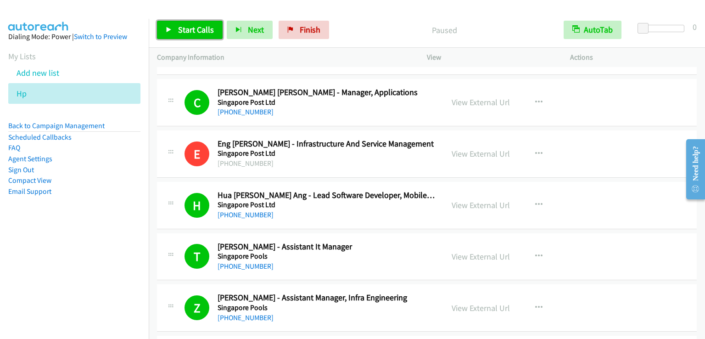
click at [184, 25] on span "Start Calls" at bounding box center [196, 29] width 36 height 11
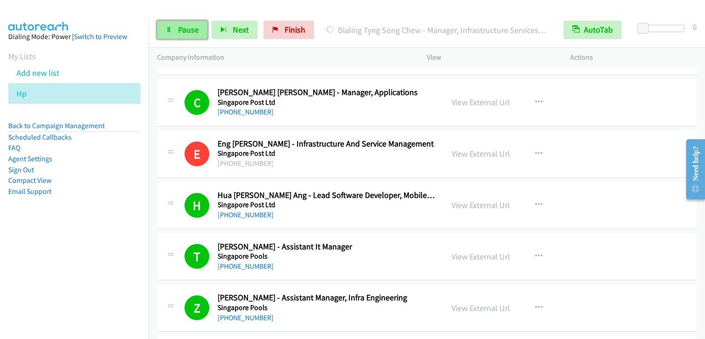
click at [188, 34] on span "Pause" at bounding box center [188, 29] width 21 height 11
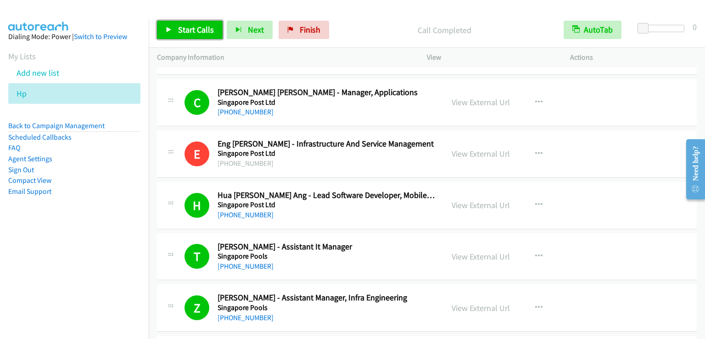
click at [180, 27] on span "Start Calls" at bounding box center [196, 29] width 36 height 11
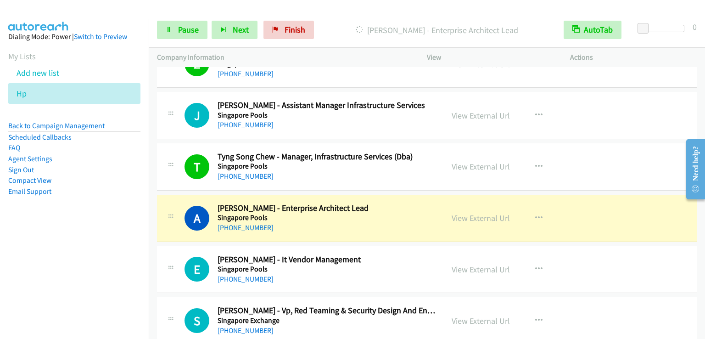
scroll to position [8345, 0]
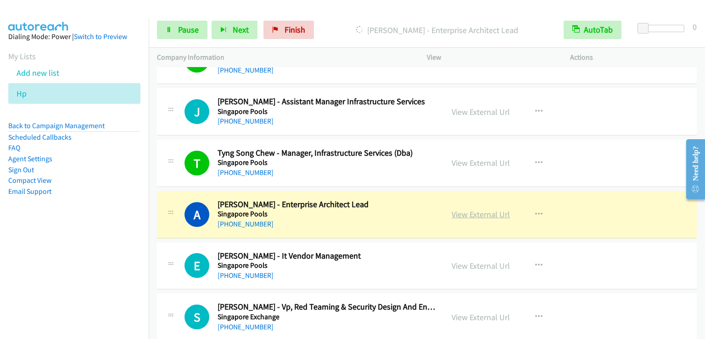
click at [482, 209] on link "View External Url" at bounding box center [481, 214] width 58 height 11
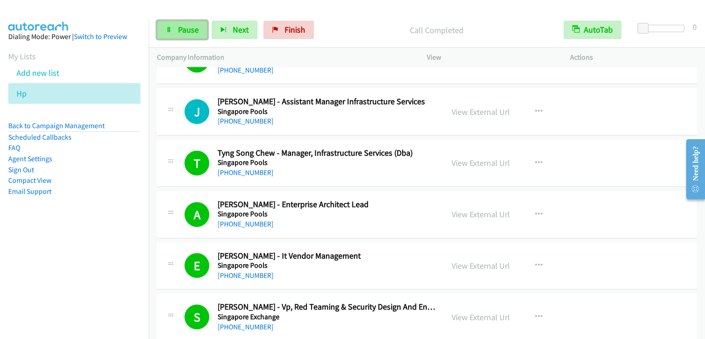
click at [186, 23] on link "Pause" at bounding box center [182, 30] width 51 height 18
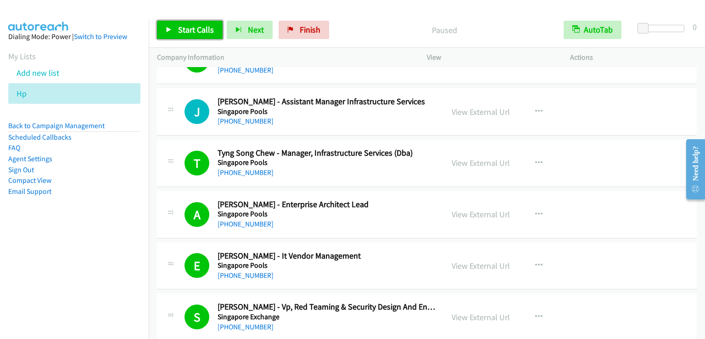
click at [186, 23] on link "Start Calls" at bounding box center [190, 30] width 66 height 18
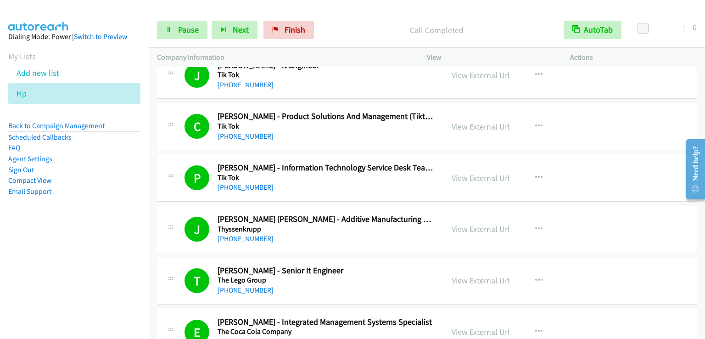
scroll to position [689, 0]
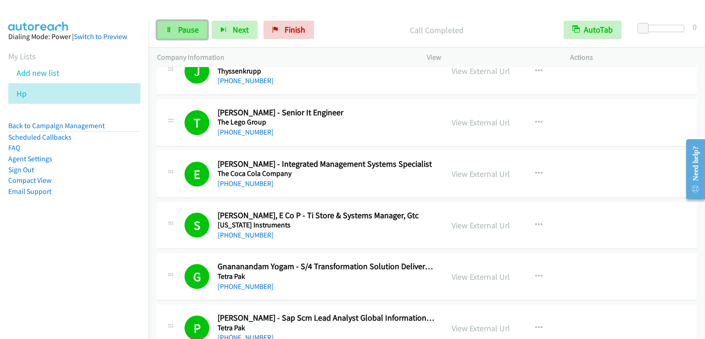
click at [186, 31] on span "Pause" at bounding box center [188, 29] width 21 height 11
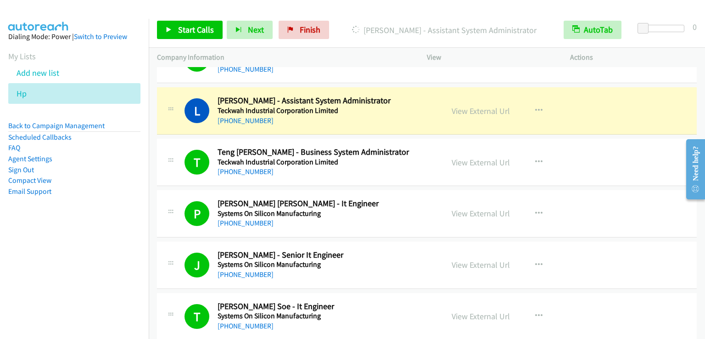
scroll to position [1102, 0]
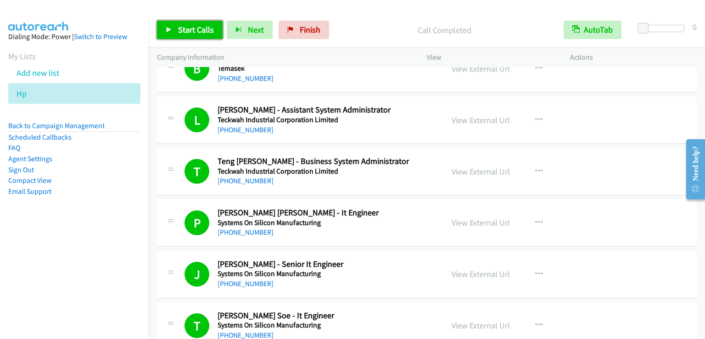
click at [175, 30] on link "Start Calls" at bounding box center [190, 30] width 66 height 18
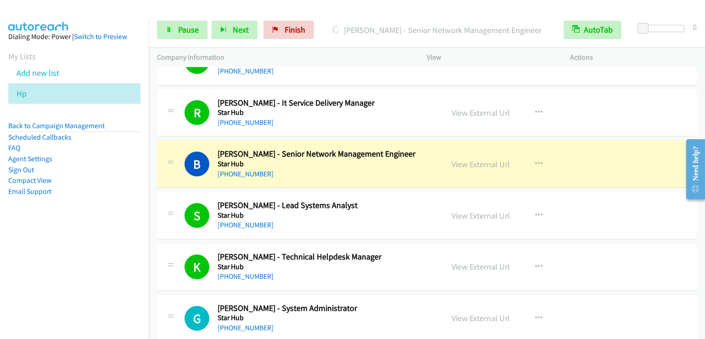
scroll to position [1883, 0]
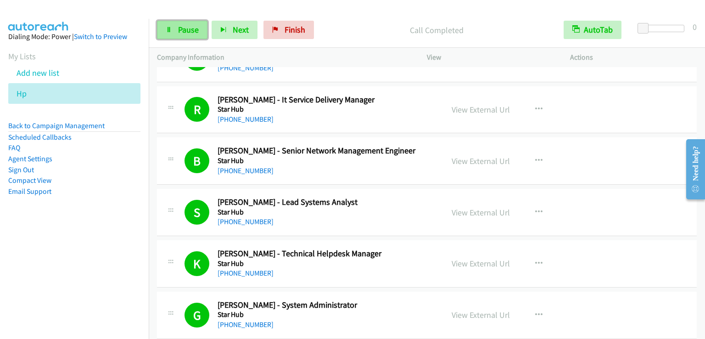
click at [190, 28] on span "Pause" at bounding box center [188, 29] width 21 height 11
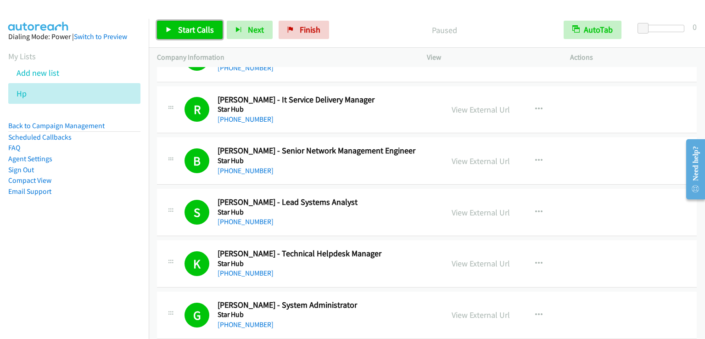
click at [190, 28] on span "Start Calls" at bounding box center [196, 29] width 36 height 11
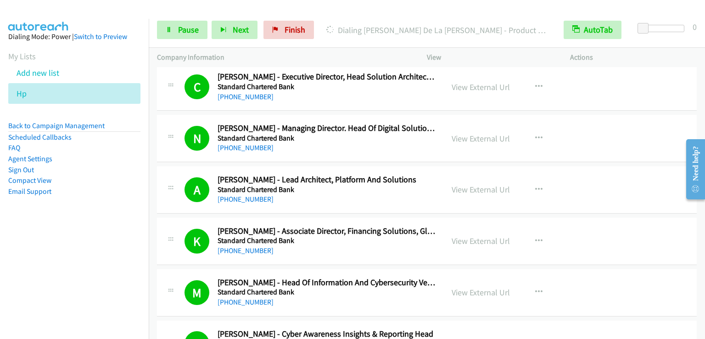
scroll to position [3077, 0]
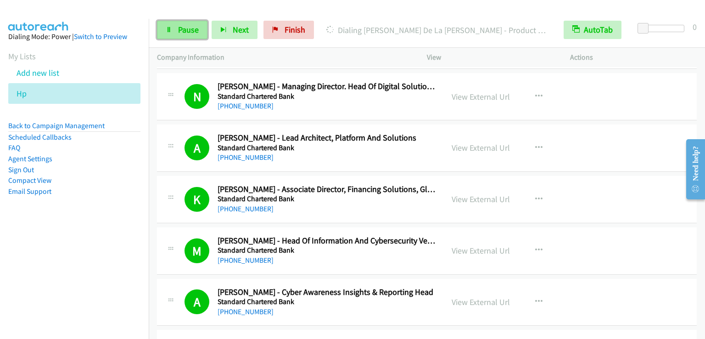
click at [173, 27] on link "Pause" at bounding box center [182, 30] width 51 height 18
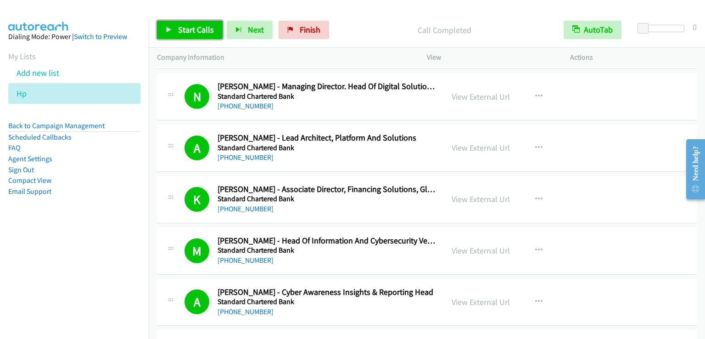
click at [176, 34] on link "Start Calls" at bounding box center [190, 30] width 66 height 18
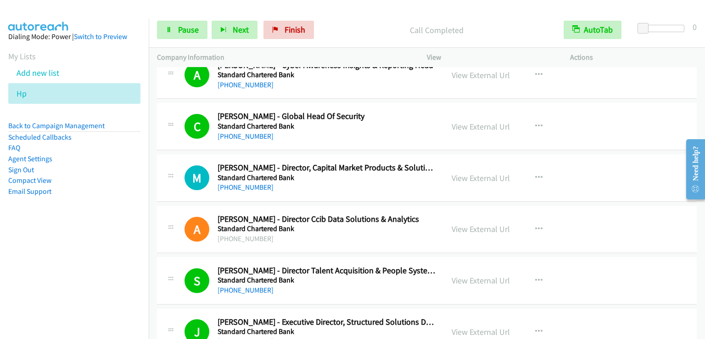
scroll to position [3306, 0]
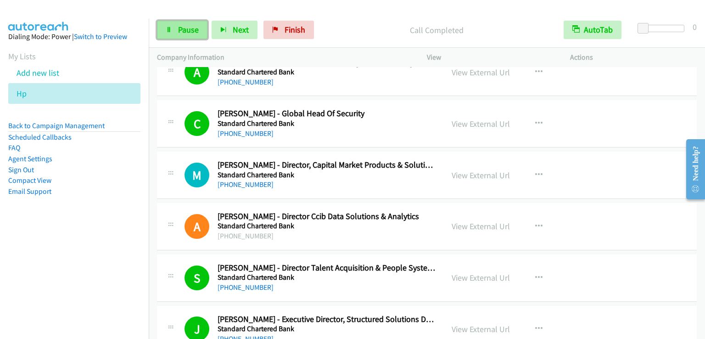
click at [179, 26] on span "Pause" at bounding box center [188, 29] width 21 height 11
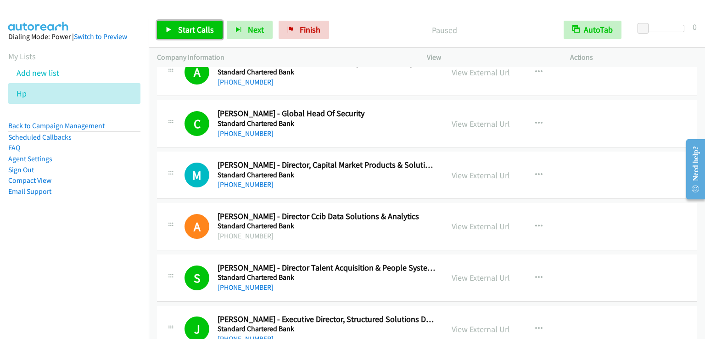
click at [179, 27] on span "Start Calls" at bounding box center [196, 29] width 36 height 11
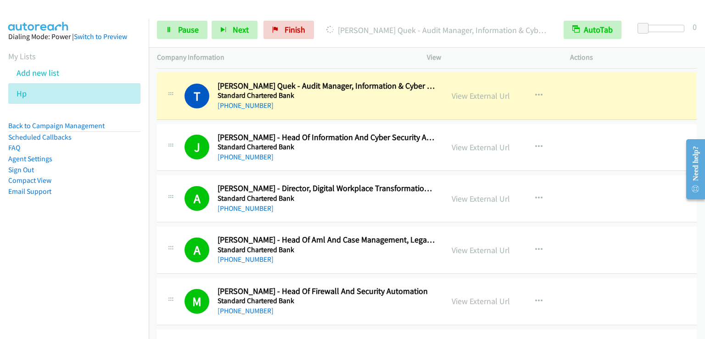
scroll to position [4087, 0]
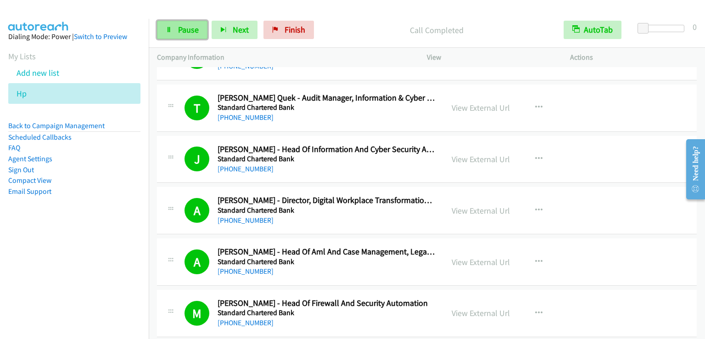
click at [189, 31] on span "Pause" at bounding box center [188, 29] width 21 height 11
